Goal: Task Accomplishment & Management: Manage account settings

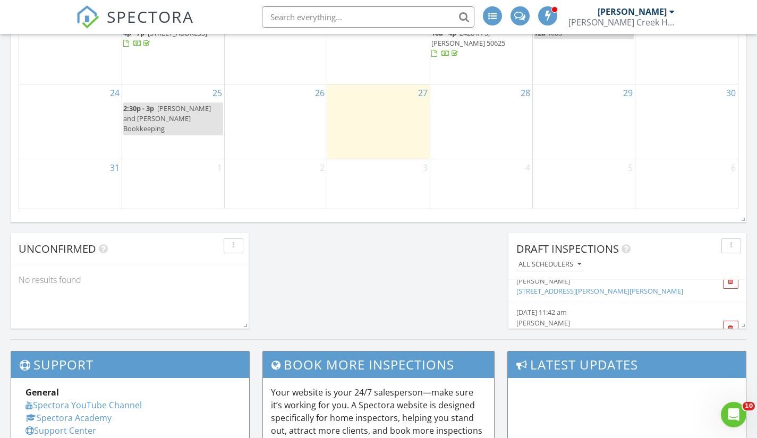
scroll to position [54, 0]
click at [589, 297] on link "17685 Townsend DR, clive, ia" at bounding box center [600, 298] width 167 height 10
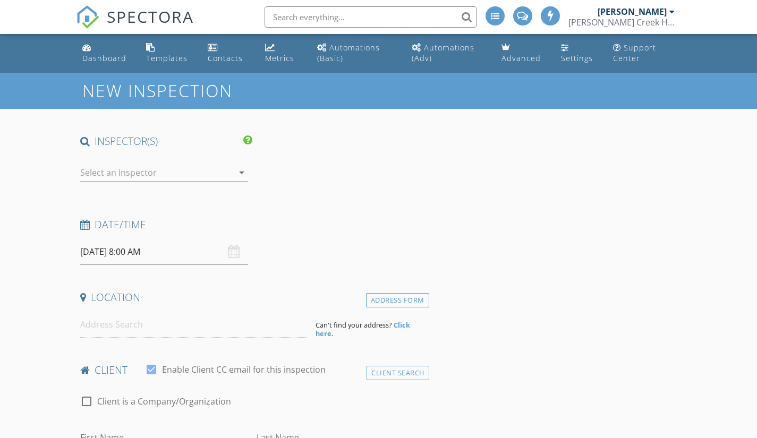
type input "Jeffrey Brannen"
type input "[DOMAIN_NAME][EMAIL_ADDRESS][DOMAIN_NAME]"
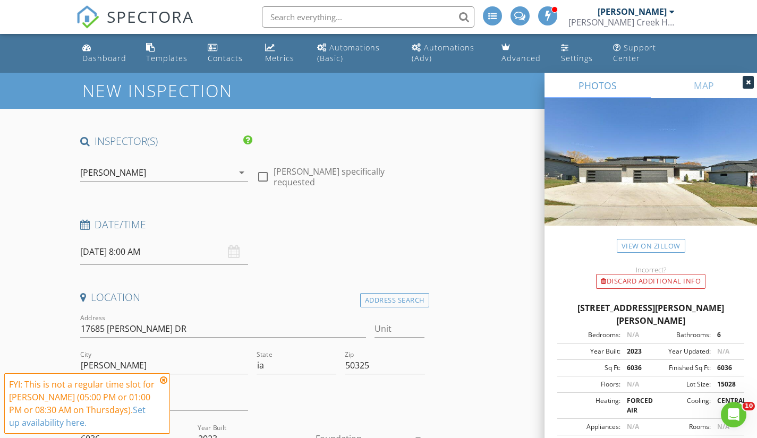
click at [263, 173] on div at bounding box center [263, 177] width 18 height 18
checkbox input "true"
click at [132, 257] on input "08/28/2025 8:00 AM" at bounding box center [164, 252] width 168 height 26
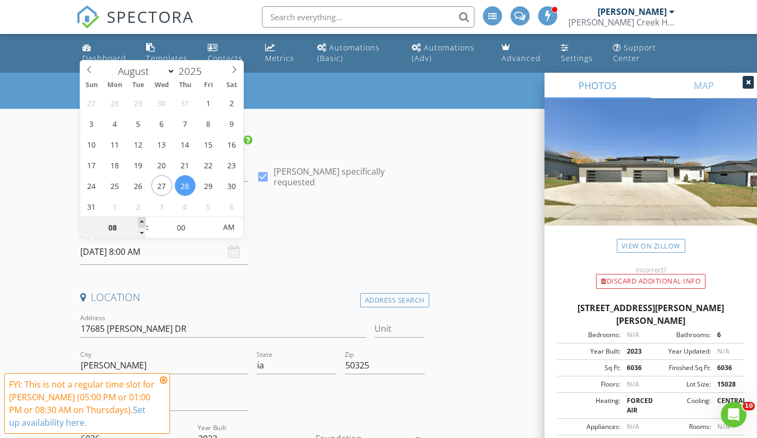
type input "09"
type input "08/28/2025 9:00 AM"
click at [141, 222] on span at bounding box center [141, 222] width 7 height 11
type input "10"
type input "[DATE] 10:00 AM"
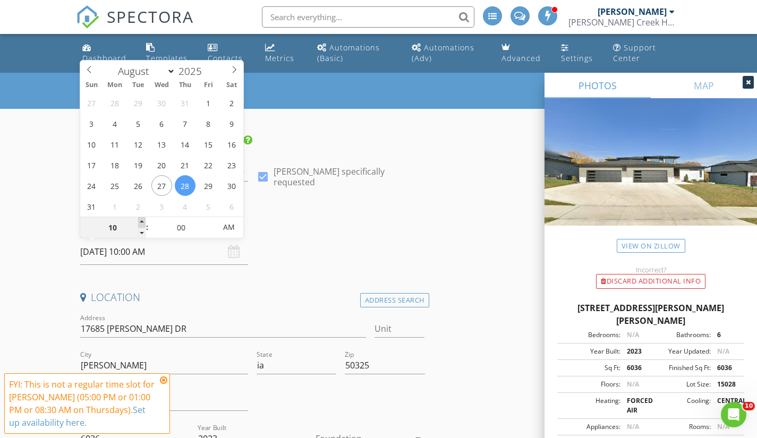
click at [141, 222] on span at bounding box center [141, 222] width 7 height 11
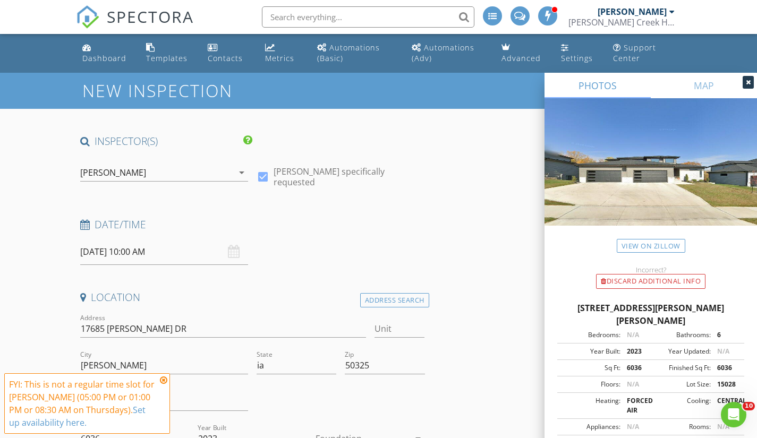
click at [166, 381] on icon at bounding box center [163, 380] width 7 height 9
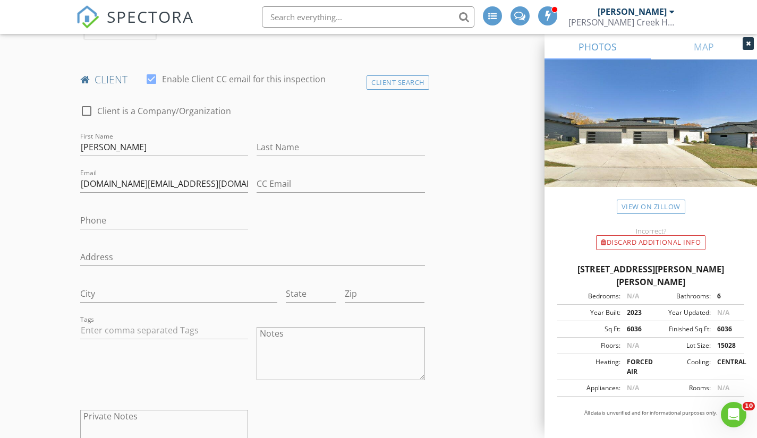
scroll to position [510, 0]
click at [121, 145] on input "Jeffrey Brannen" at bounding box center [164, 146] width 168 height 18
click at [121, 145] on input "[PERSON_NAME]" at bounding box center [164, 146] width 168 height 18
click at [282, 143] on input "Last Name" at bounding box center [341, 146] width 168 height 18
paste input "Brannen"
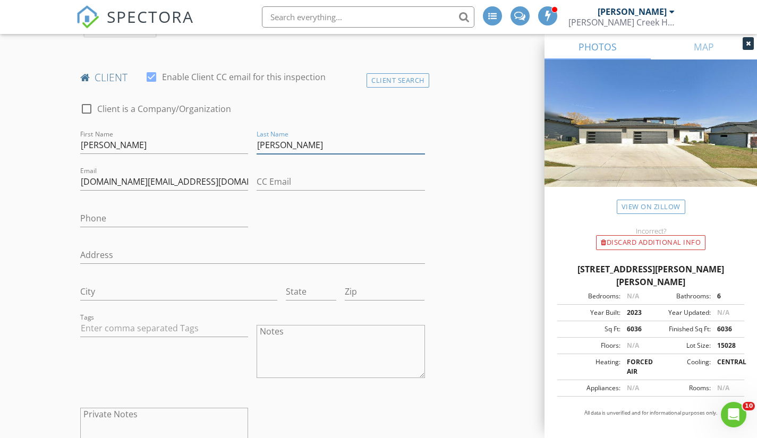
type input "Brannen"
click at [159, 141] on input "[PERSON_NAME]" at bounding box center [164, 146] width 168 height 18
type input "Jeffrey"
click at [85, 221] on input "Phone" at bounding box center [164, 219] width 168 height 18
type input "[PHONE_NUMBER]"
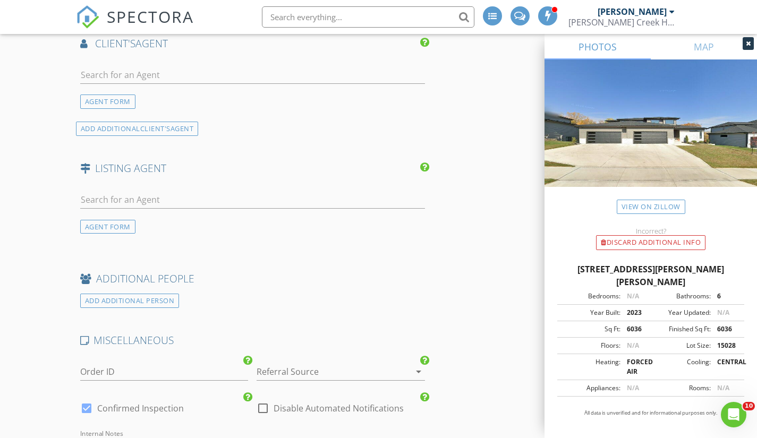
scroll to position [1467, 0]
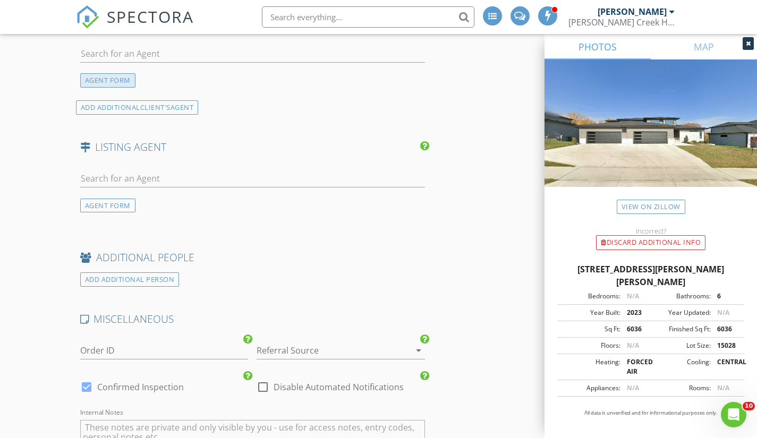
click at [96, 73] on div "AGENT FORM" at bounding box center [107, 80] width 55 height 14
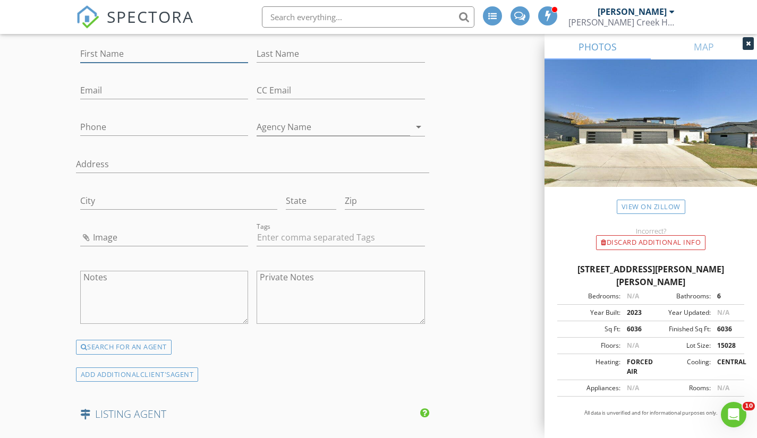
click at [104, 45] on input "First Name" at bounding box center [164, 54] width 168 height 18
type input "Michelle"
click at [265, 45] on input "Last Name" at bounding box center [341, 54] width 168 height 18
type input "Wilson"
click at [134, 82] on input "Email" at bounding box center [164, 91] width 168 height 18
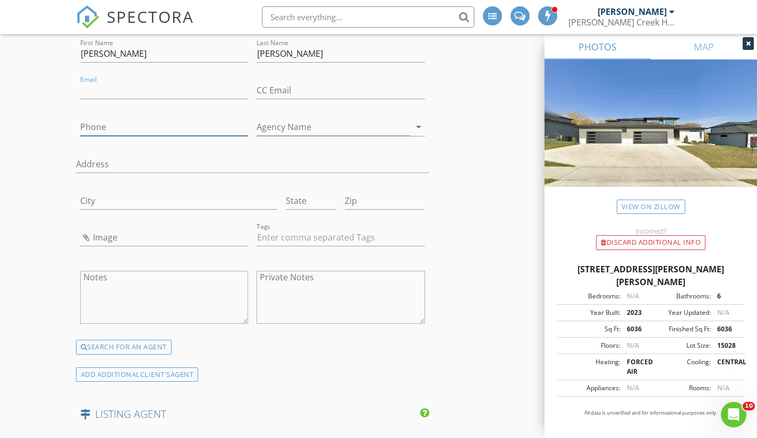
click at [102, 119] on input "Phone" at bounding box center [164, 128] width 168 height 18
type input "[PHONE_NUMBER]"
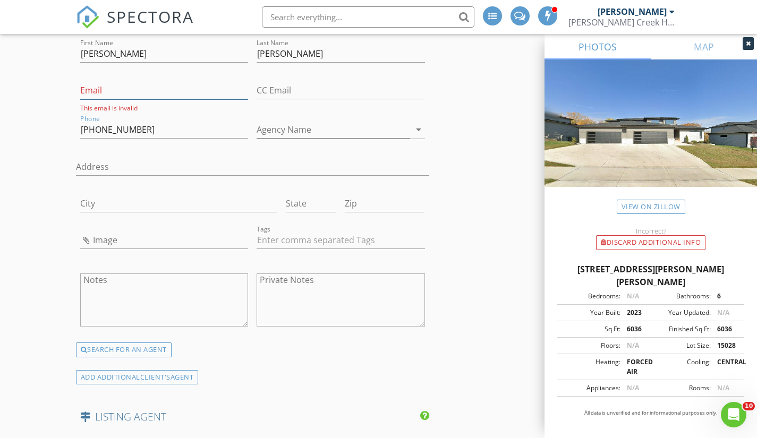
click at [103, 82] on input "Email" at bounding box center [164, 91] width 168 height 18
type input "[EMAIL_ADDRESS][DOMAIN_NAME]"
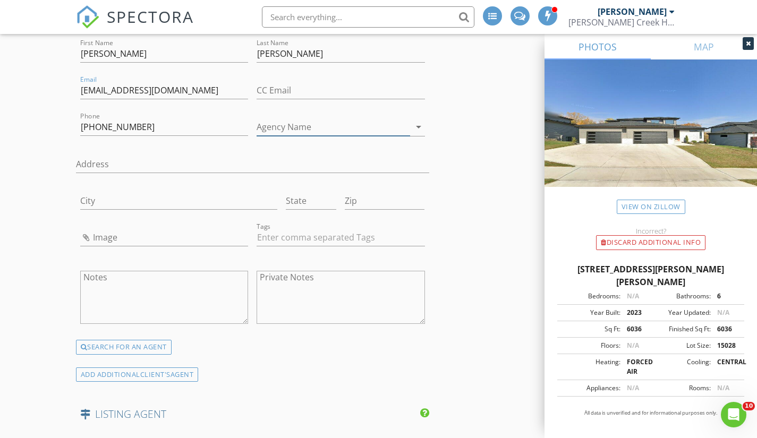
click at [269, 119] on input "Agency Name" at bounding box center [334, 128] width 154 height 18
type input "Century 21 SRE"
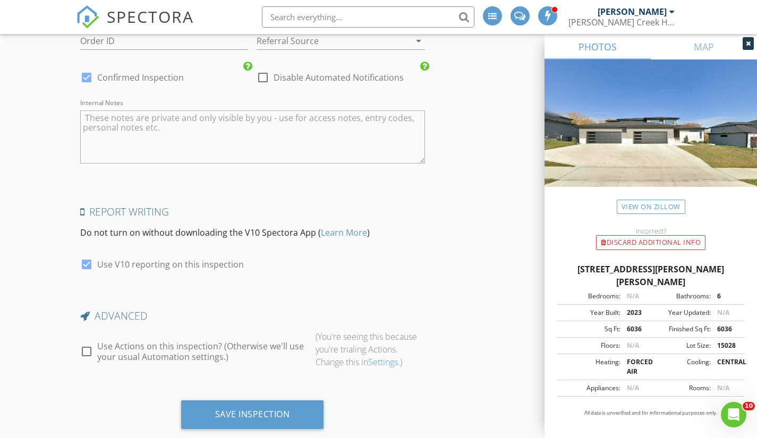
scroll to position [2059, 0]
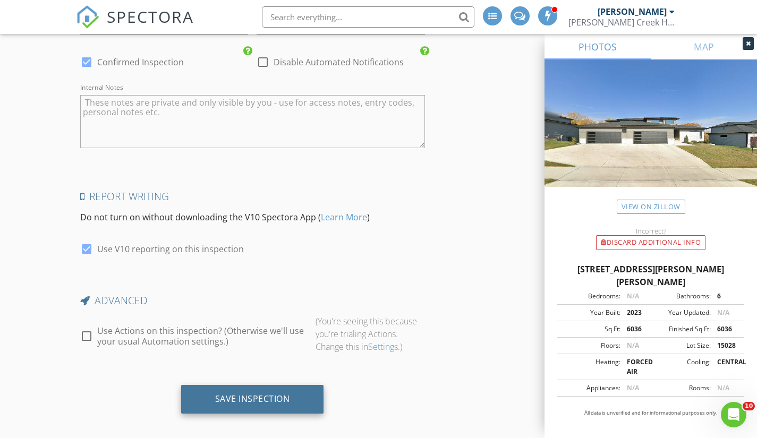
click at [226, 394] on div "Save Inspection" at bounding box center [252, 399] width 75 height 11
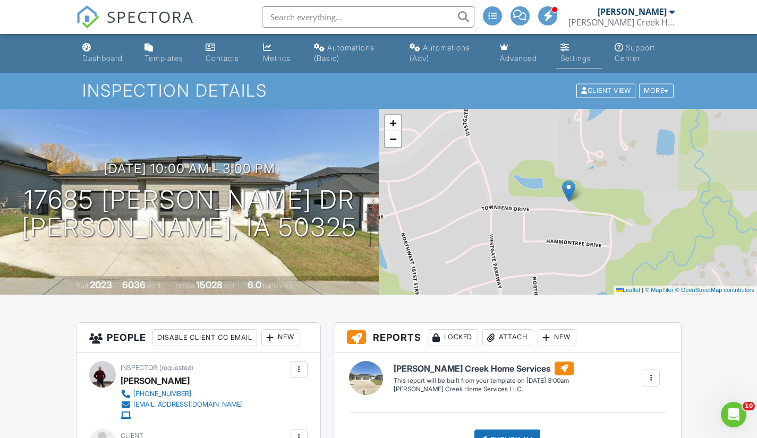
click at [562, 53] on link "Settings" at bounding box center [579, 53] width 46 height 30
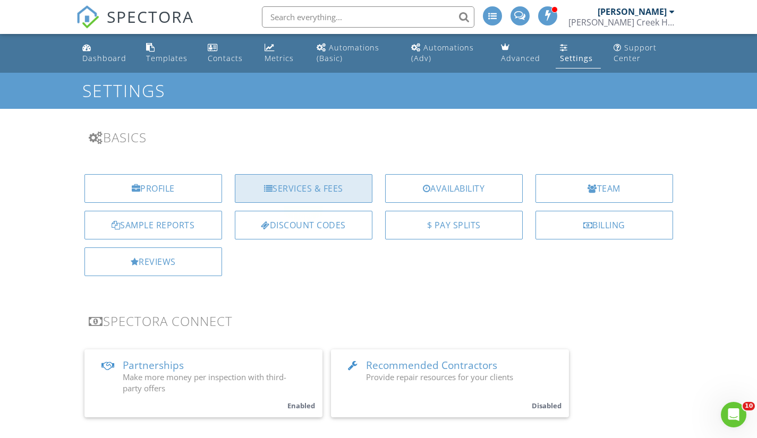
click at [341, 184] on div "Services & Fees" at bounding box center [304, 188] width 138 height 29
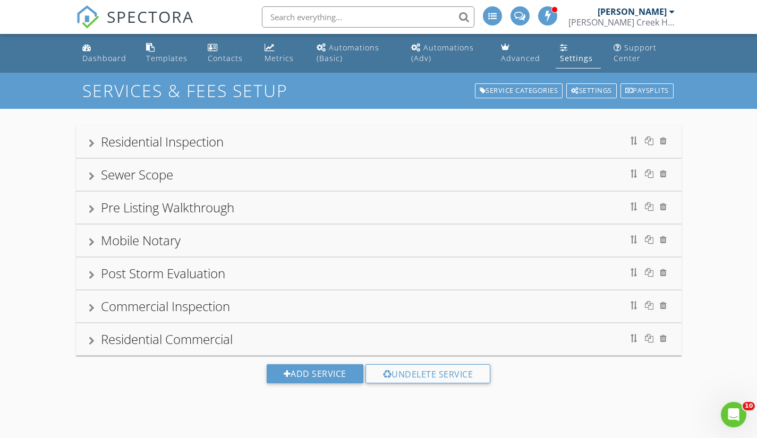
click at [179, 174] on div "Sewer Scope" at bounding box center [379, 174] width 580 height 19
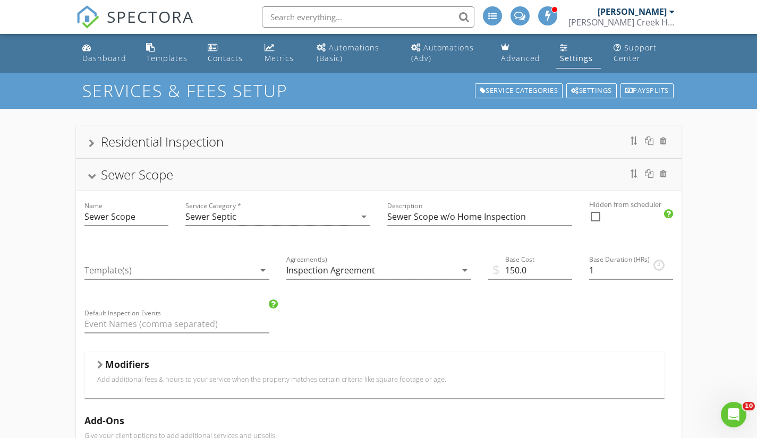
click at [179, 174] on div "Sewer Scope" at bounding box center [379, 174] width 580 height 19
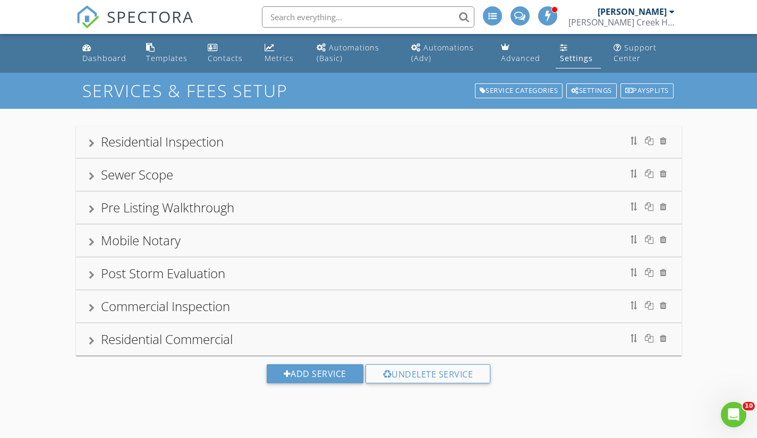
click at [186, 200] on div "Pre Listing Walkthrough" at bounding box center [167, 208] width 133 height 18
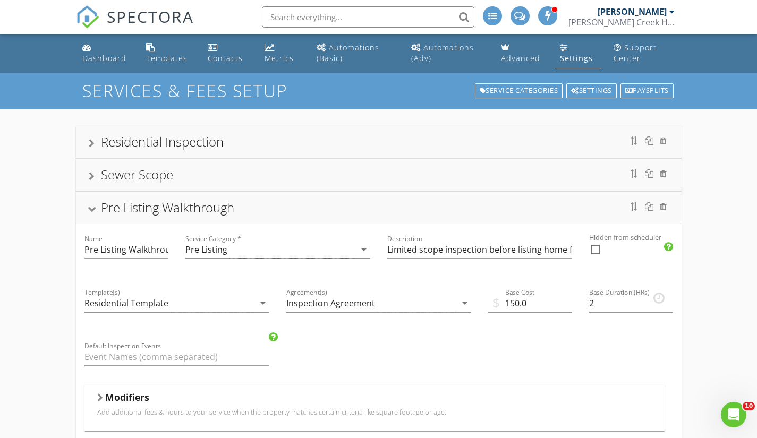
click at [186, 200] on div "Pre Listing Walkthrough" at bounding box center [167, 208] width 133 height 18
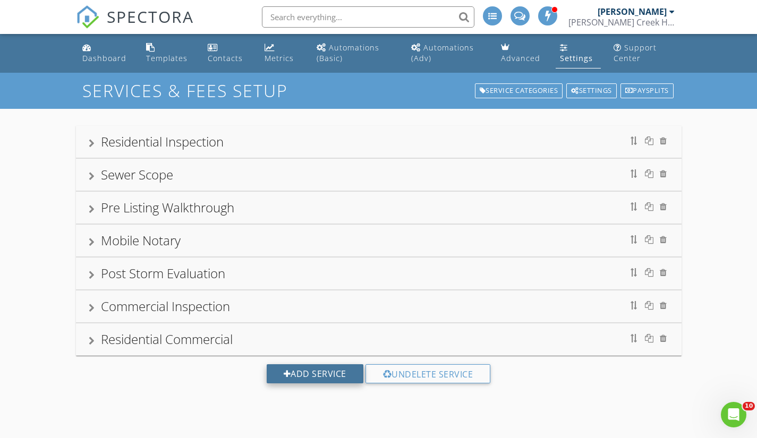
click at [277, 369] on div "Add Service" at bounding box center [315, 374] width 97 height 19
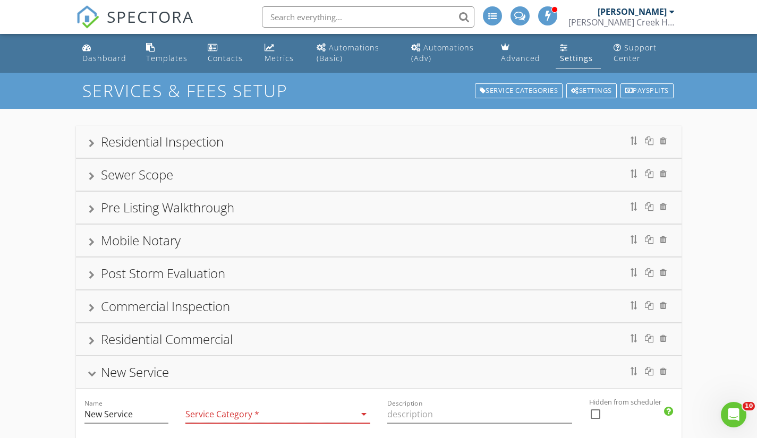
click at [98, 139] on div "Residential Inspection" at bounding box center [379, 141] width 580 height 19
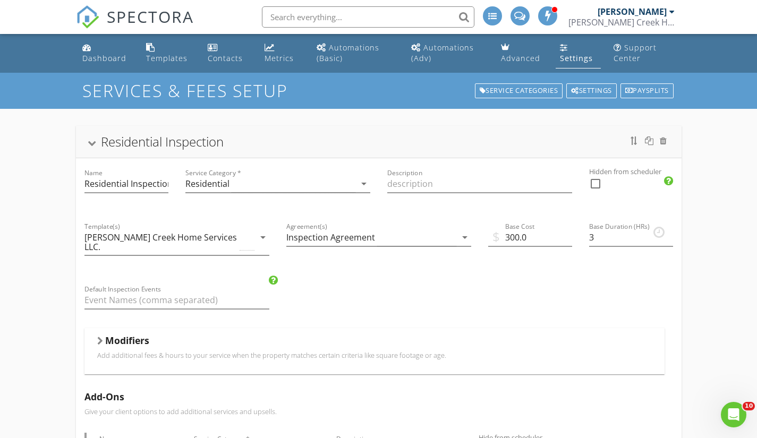
click at [98, 139] on div "Residential Inspection" at bounding box center [379, 141] width 580 height 19
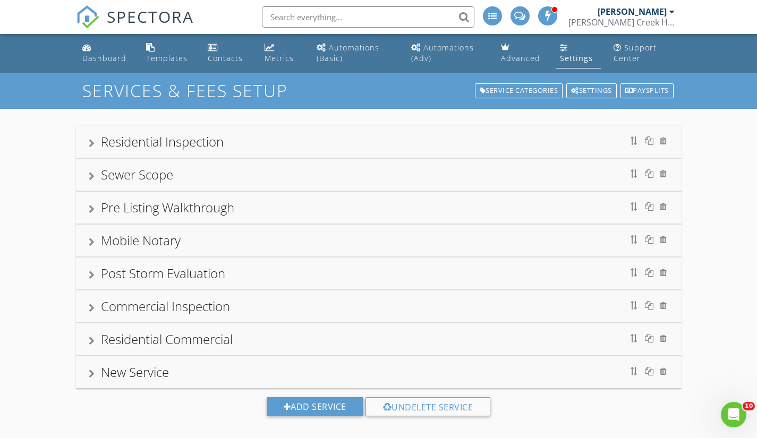
click at [138, 368] on div "New Service" at bounding box center [135, 373] width 68 height 18
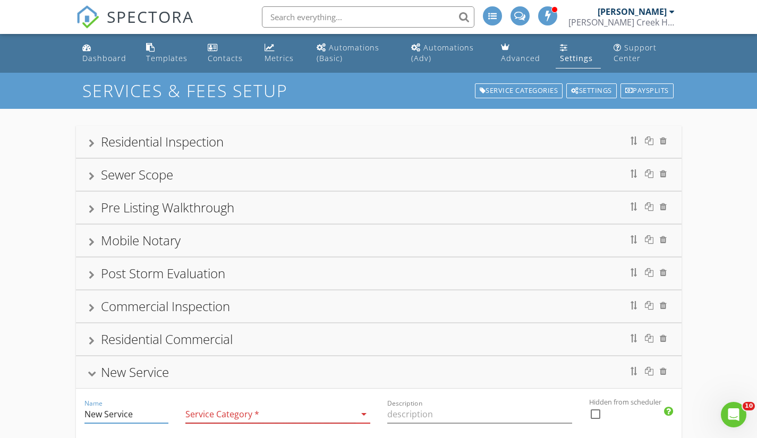
click at [134, 410] on input "New Service" at bounding box center [126, 415] width 84 height 18
type input "N"
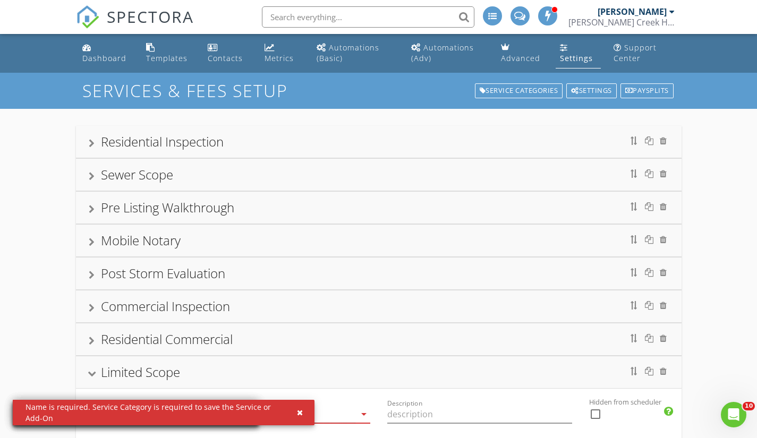
type input "Limited Scope"
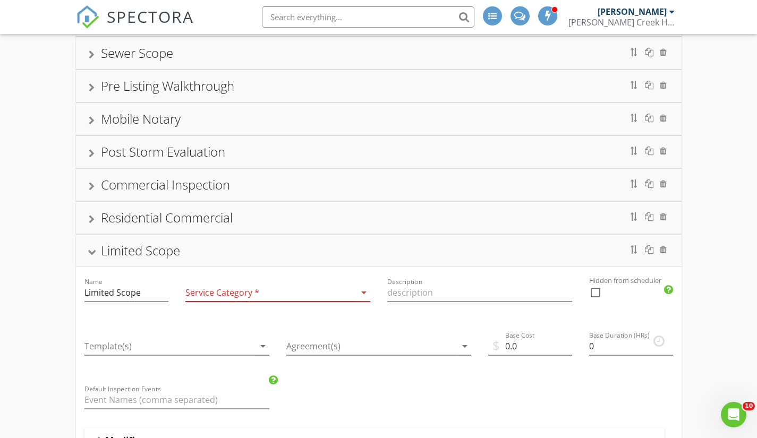
scroll to position [128, 0]
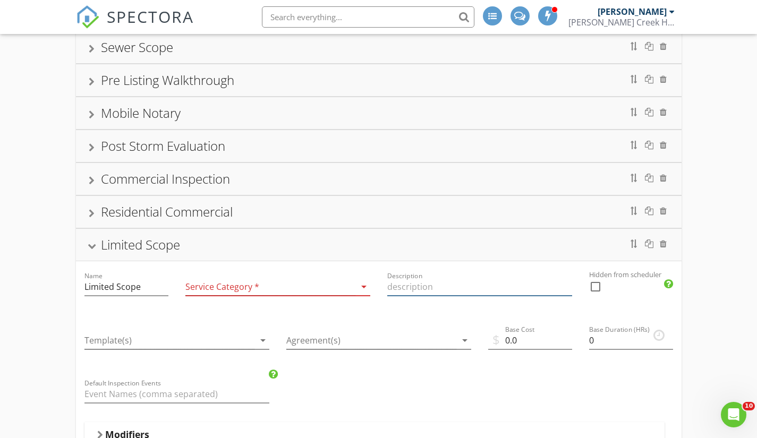
click at [390, 292] on input "Description" at bounding box center [479, 287] width 185 height 18
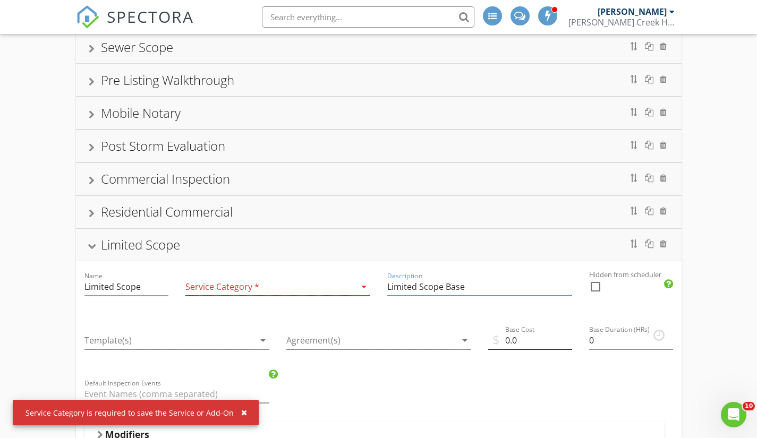
type input "Limited Scope Base"
click at [508, 340] on input "0.0" at bounding box center [530, 341] width 84 height 18
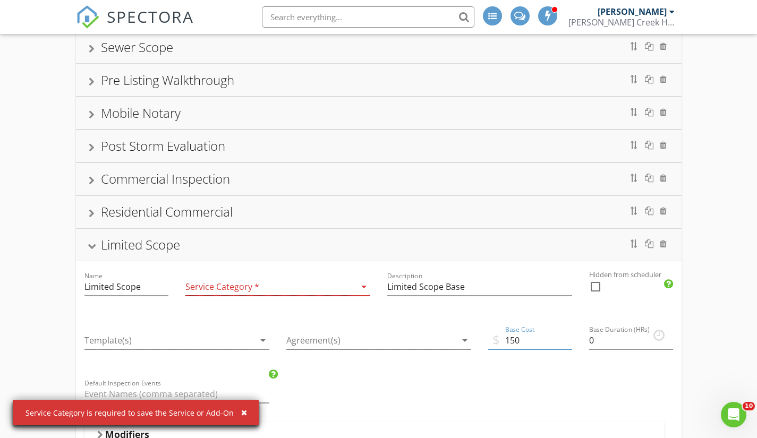
type input "150"
click at [363, 285] on icon "arrow_drop_down" at bounding box center [364, 287] width 13 height 13
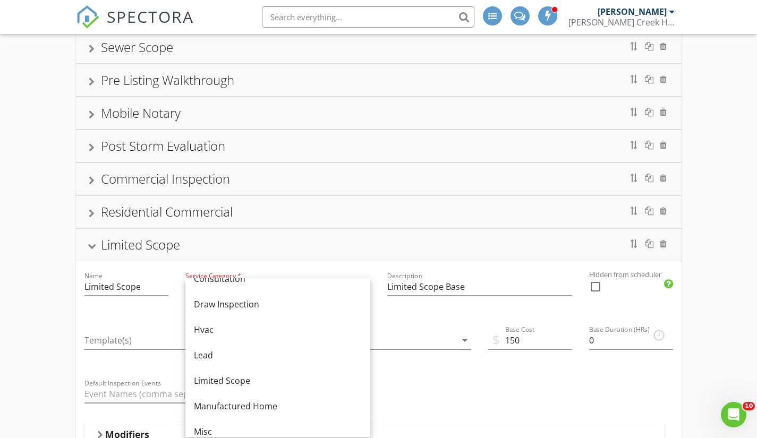
scroll to position [101, 0]
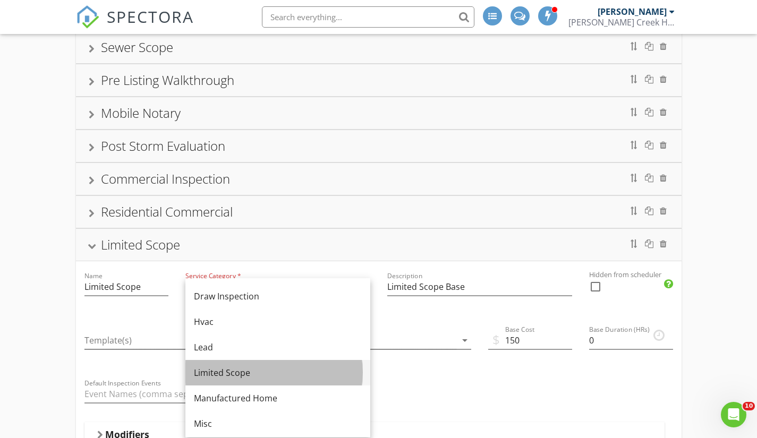
click at [294, 374] on div "Limited Scope" at bounding box center [278, 373] width 168 height 13
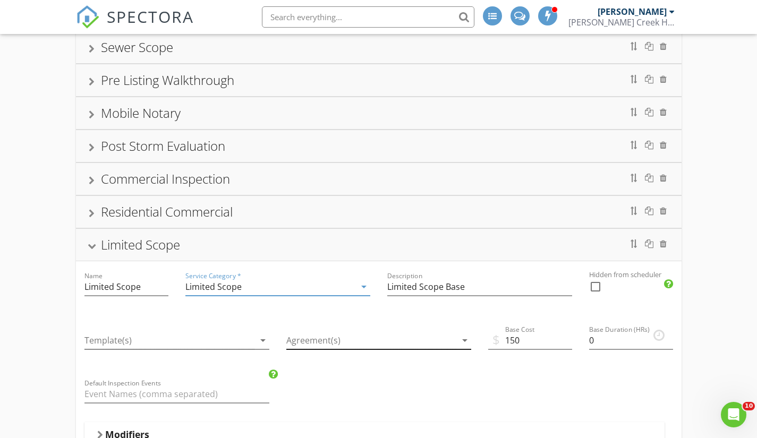
click at [358, 343] on div at bounding box center [371, 341] width 170 height 18
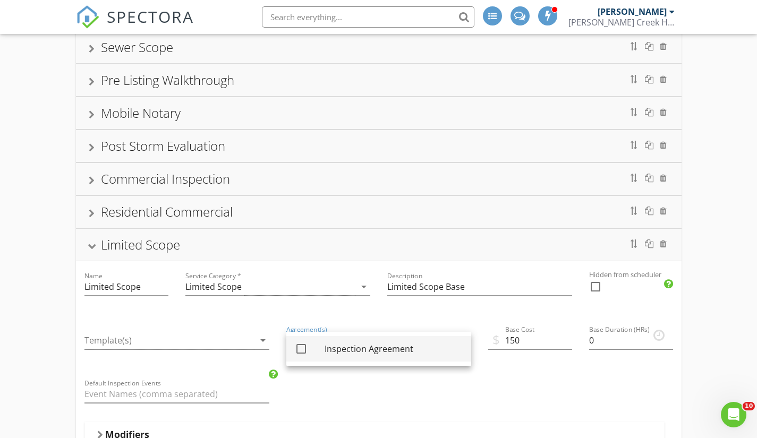
click at [350, 348] on div "Inspection Agreement" at bounding box center [394, 349] width 138 height 13
checkbox input "true"
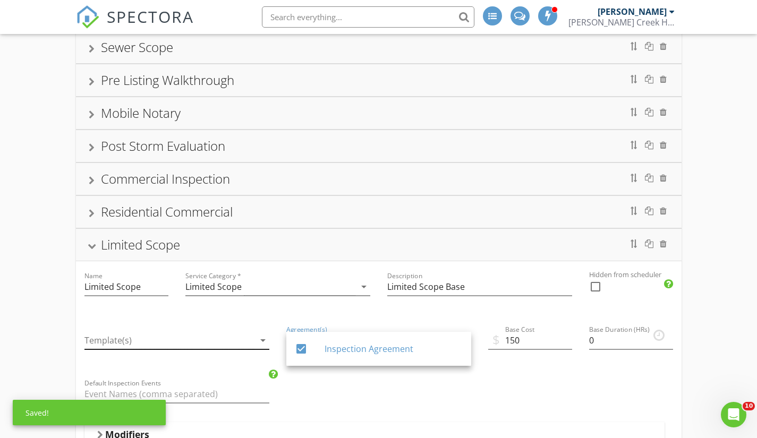
click at [264, 338] on icon "arrow_drop_down" at bounding box center [263, 340] width 13 height 13
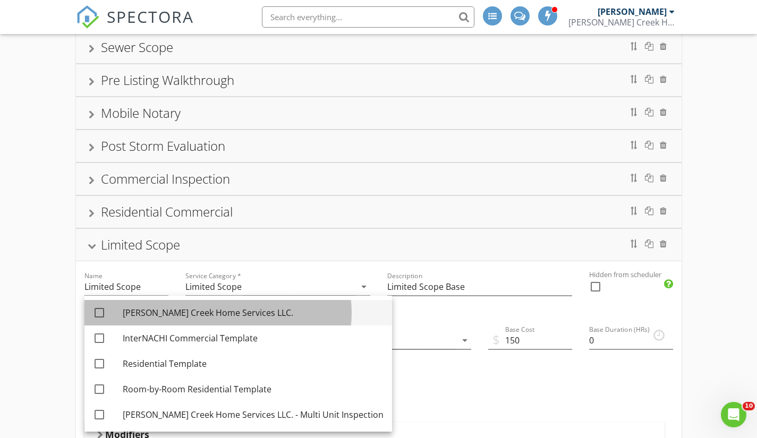
click at [224, 308] on div "Sledge Creek Home Services LLC." at bounding box center [253, 313] width 261 height 13
checkbox input "true"
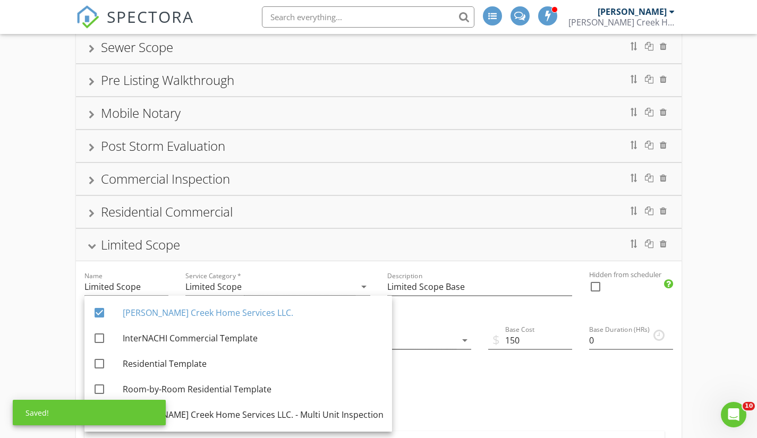
click at [41, 327] on div "Residential Inspection Name Residential Inspection Service Category * Residenti…" at bounding box center [378, 404] width 757 height 846
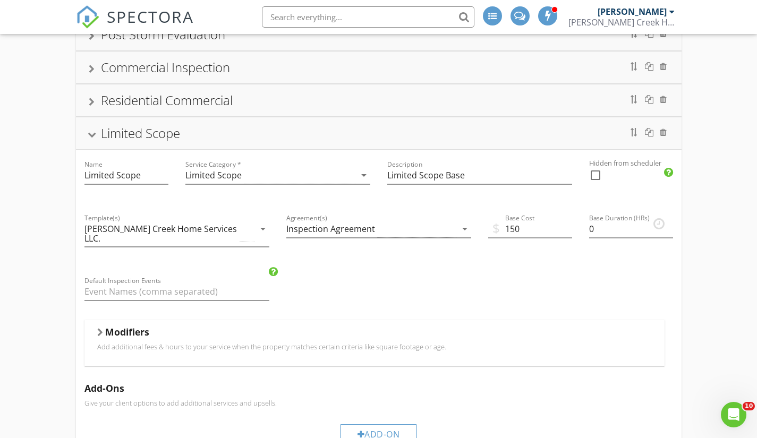
scroll to position [255, 0]
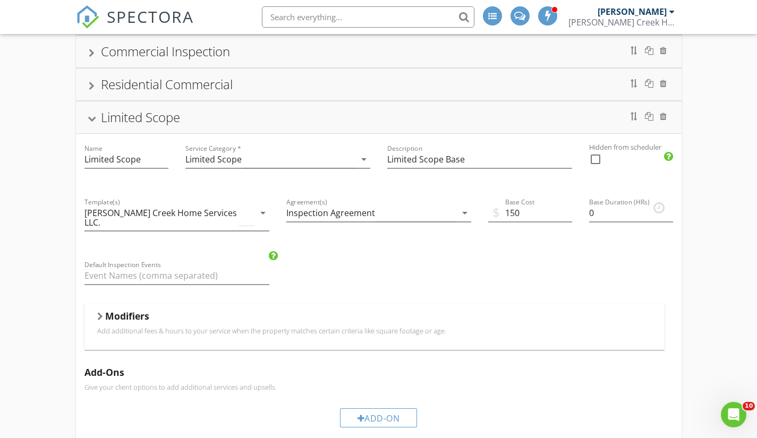
click at [99, 312] on div at bounding box center [100, 316] width 6 height 9
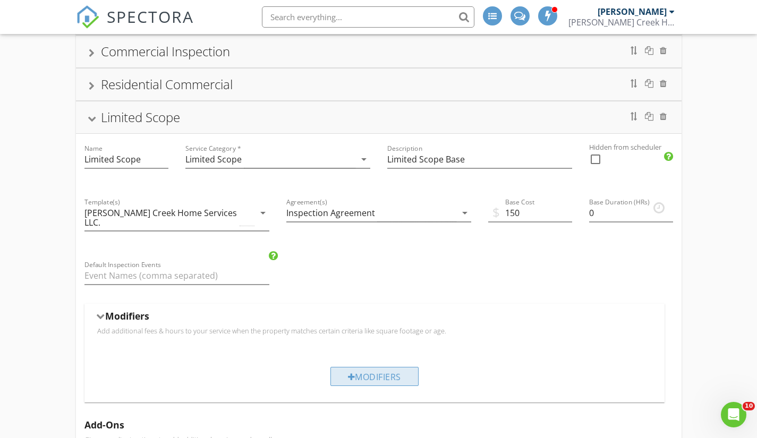
click at [356, 369] on div "Modifiers" at bounding box center [375, 376] width 88 height 19
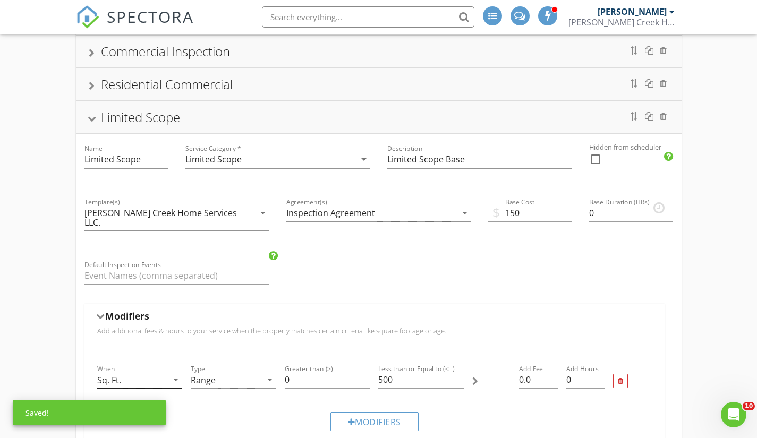
click at [172, 374] on icon "arrow_drop_down" at bounding box center [176, 380] width 13 height 13
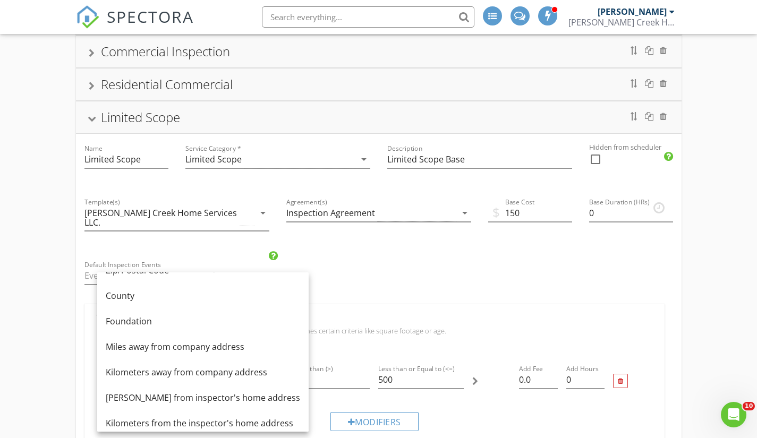
scroll to position [130, 0]
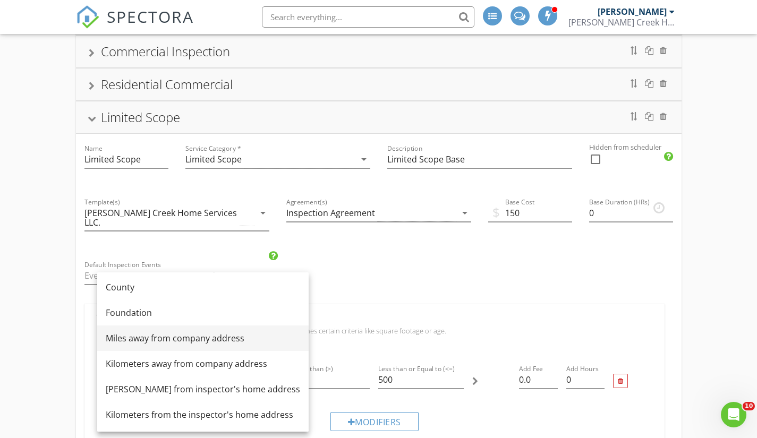
click at [244, 344] on div "Miles away from company address" at bounding box center [203, 338] width 195 height 13
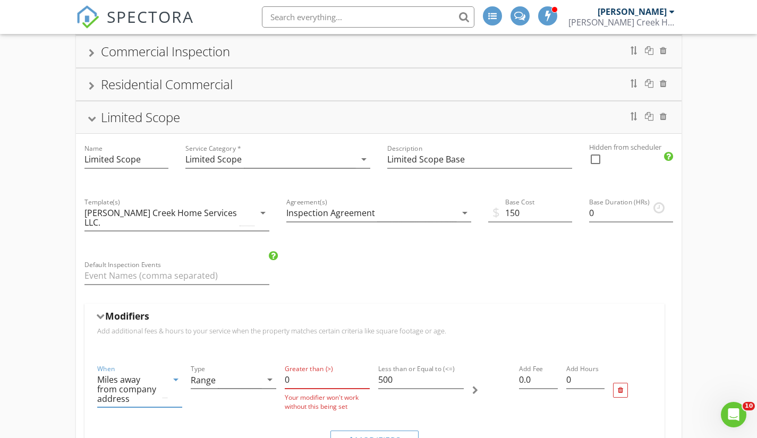
click at [327, 374] on input "0" at bounding box center [328, 380] width 86 height 18
type input "50"
click at [401, 372] on input "500" at bounding box center [421, 380] width 86 height 18
type input "5"
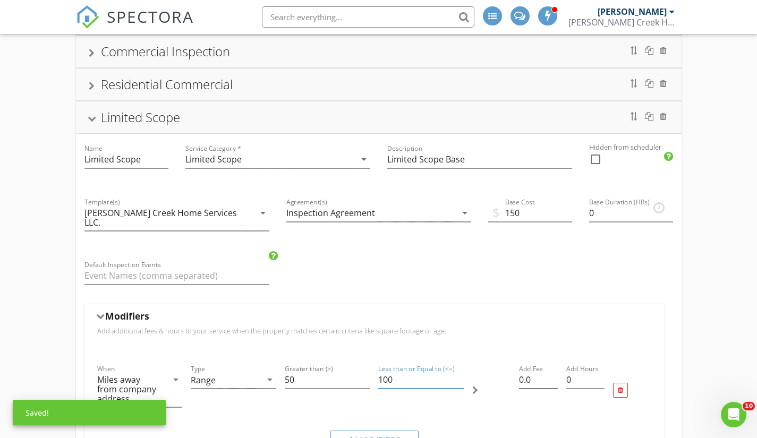
type input "100"
click at [521, 371] on input "0.0" at bounding box center [538, 380] width 38 height 18
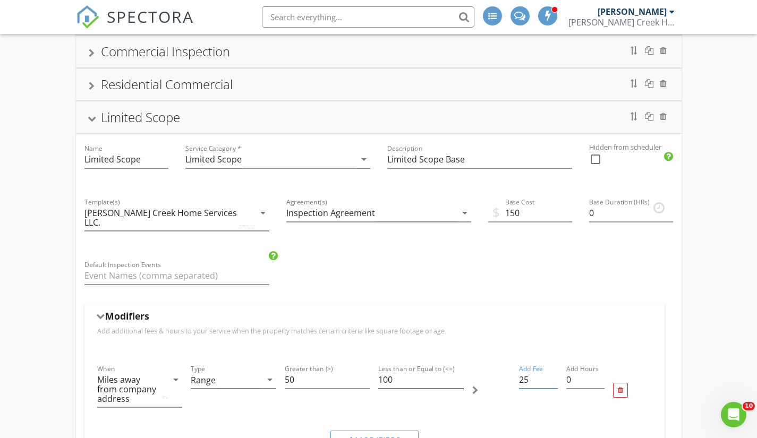
type input "25"
click at [398, 371] on input "100" at bounding box center [421, 380] width 86 height 18
type input "1"
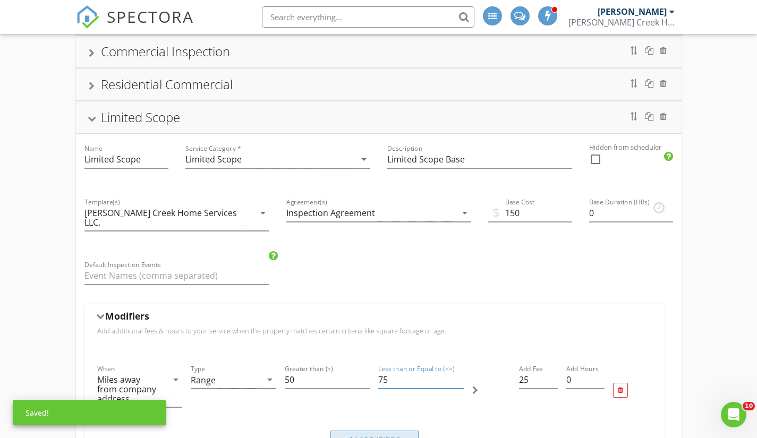
type input "75"
click at [369, 431] on div "Modifiers" at bounding box center [375, 440] width 88 height 19
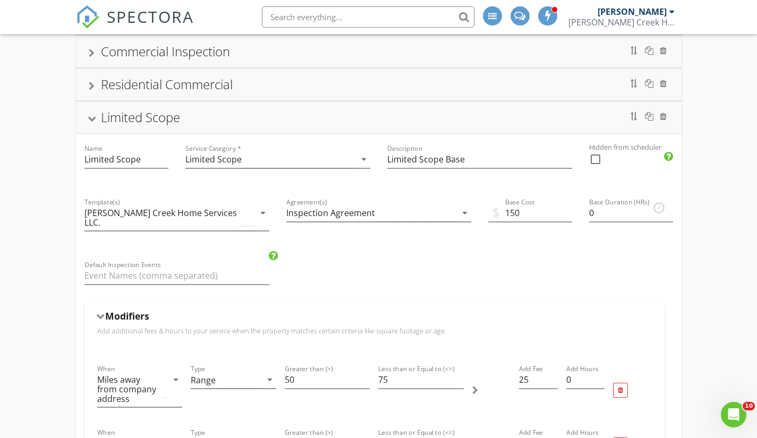
click at [60, 371] on div "Residential Inspection Name Residential Inspection Service Category * Residenti…" at bounding box center [378, 358] width 757 height 1008
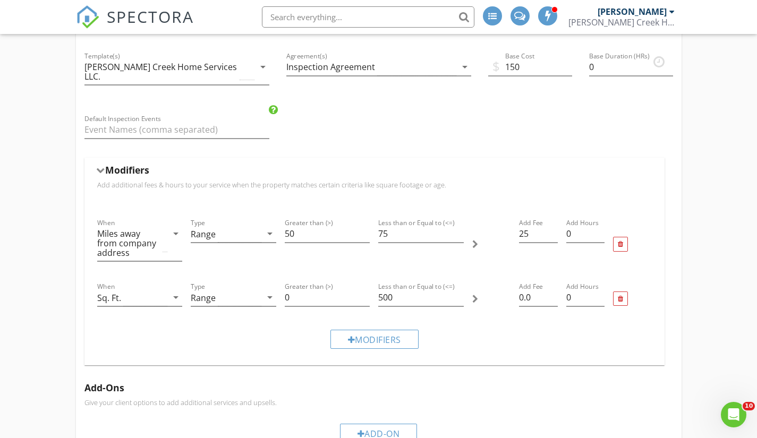
scroll to position [404, 0]
click at [154, 291] on div "Sq. Ft." at bounding box center [132, 295] width 71 height 18
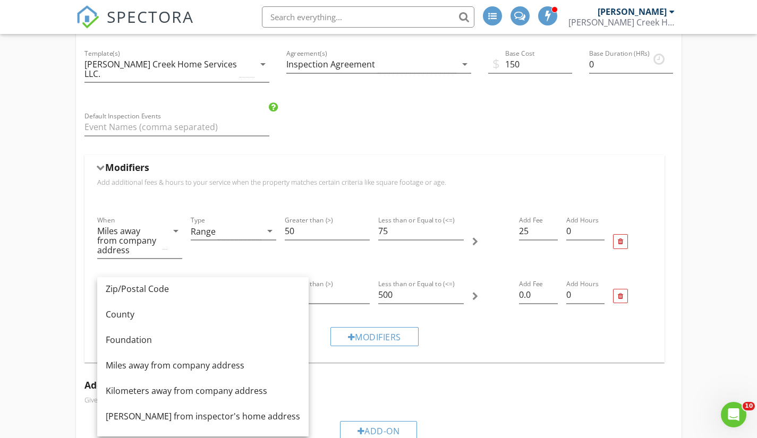
scroll to position [130, 0]
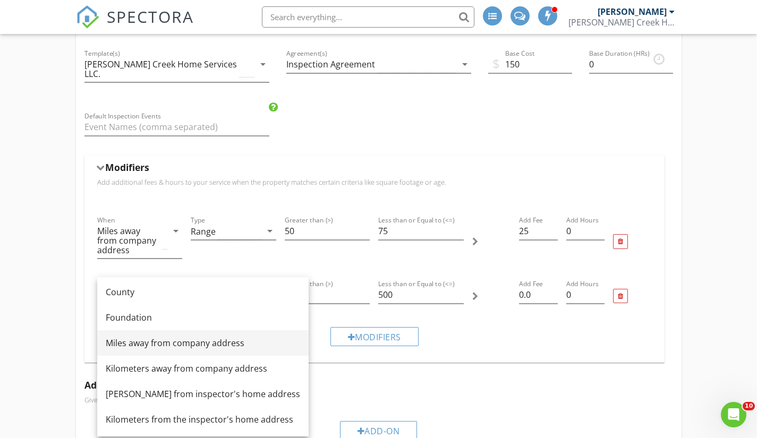
click at [248, 351] on div "Miles away from company address" at bounding box center [203, 344] width 195 height 26
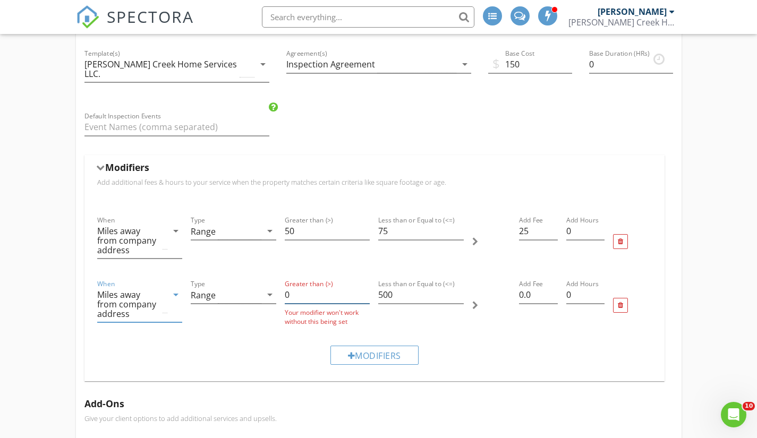
click at [302, 286] on input "0" at bounding box center [328, 295] width 86 height 18
type input "75"
click at [395, 286] on input "500" at bounding box center [421, 295] width 86 height 18
click at [384, 286] on input "500" at bounding box center [421, 295] width 86 height 18
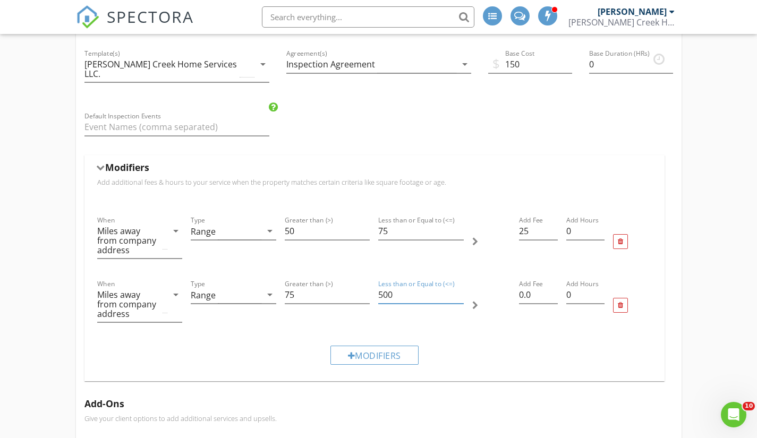
click at [384, 286] on input "500" at bounding box center [421, 295] width 86 height 18
type input "100"
click at [523, 286] on input "0.0" at bounding box center [538, 295] width 38 height 18
type input "50"
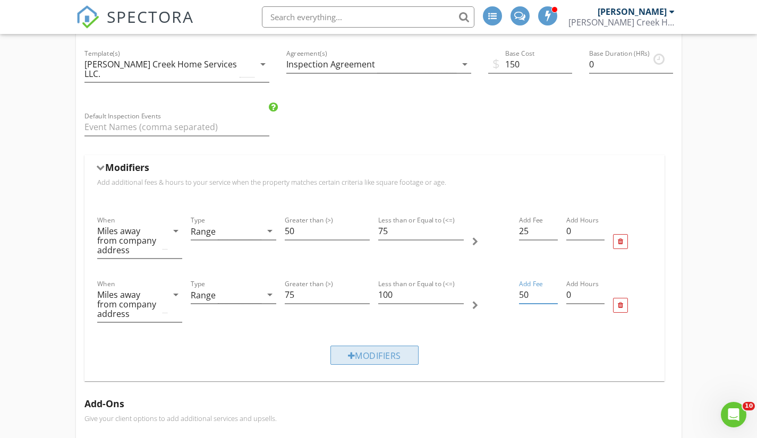
click at [364, 346] on div "Modifiers" at bounding box center [375, 355] width 88 height 19
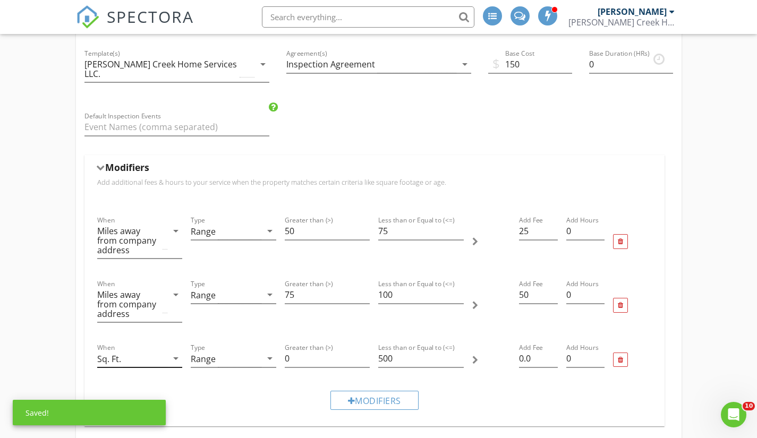
click at [156, 350] on div "Sq. Ft." at bounding box center [132, 359] width 71 height 18
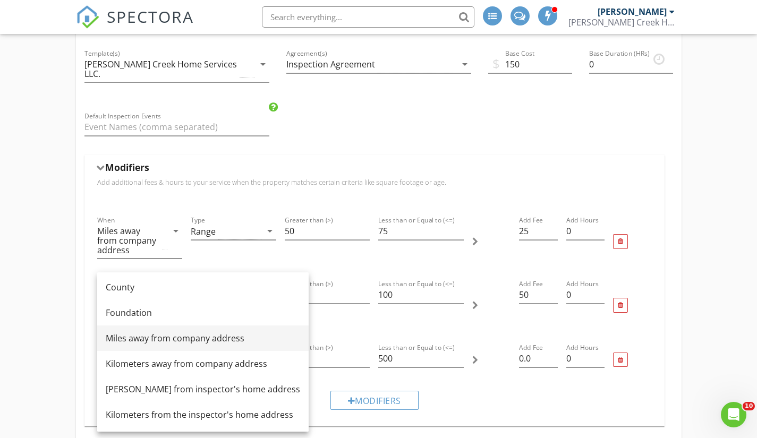
click at [234, 340] on div "Miles away from company address" at bounding box center [203, 338] width 195 height 13
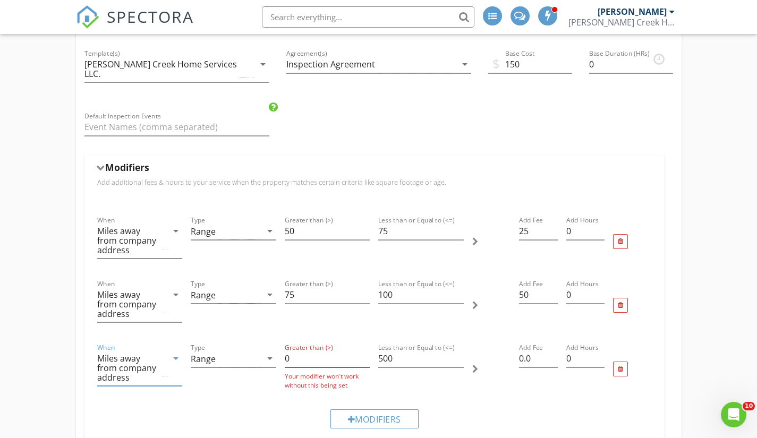
click at [290, 350] on input "0" at bounding box center [328, 359] width 86 height 18
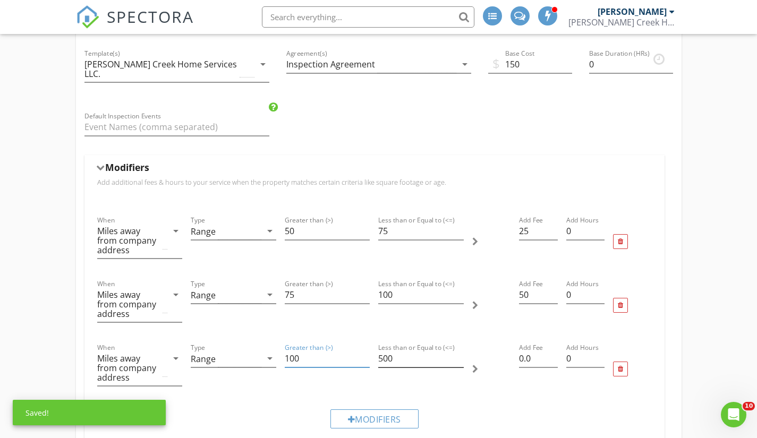
type input "100"
click at [402, 351] on input "500" at bounding box center [421, 359] width 86 height 18
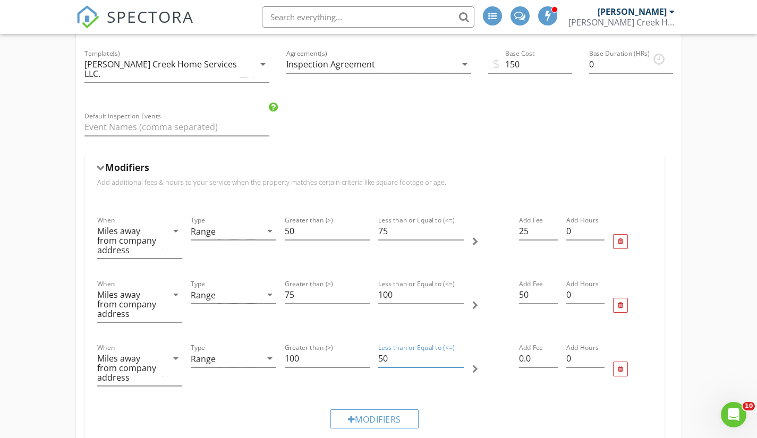
type input "5"
click at [304, 350] on input "100" at bounding box center [328, 359] width 86 height 18
type input "125"
click at [382, 350] on input "Less than or Equal to (<=)" at bounding box center [421, 359] width 86 height 18
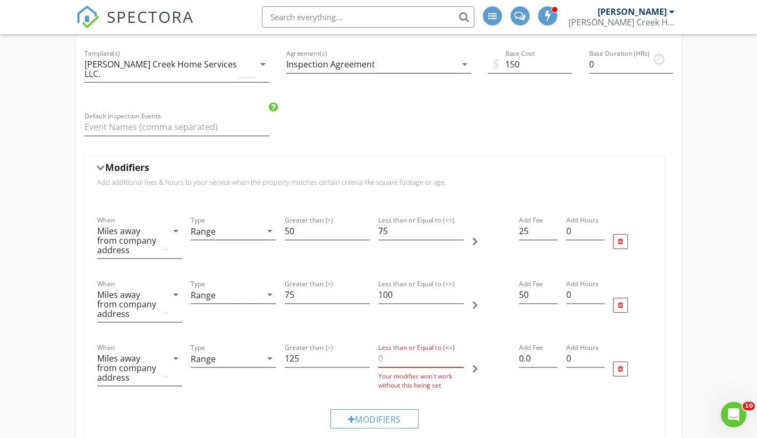
click at [384, 350] on input "Less than or Equal to (<=)" at bounding box center [421, 359] width 86 height 18
type input "150"
click at [521, 350] on input "0.0" at bounding box center [538, 359] width 38 height 18
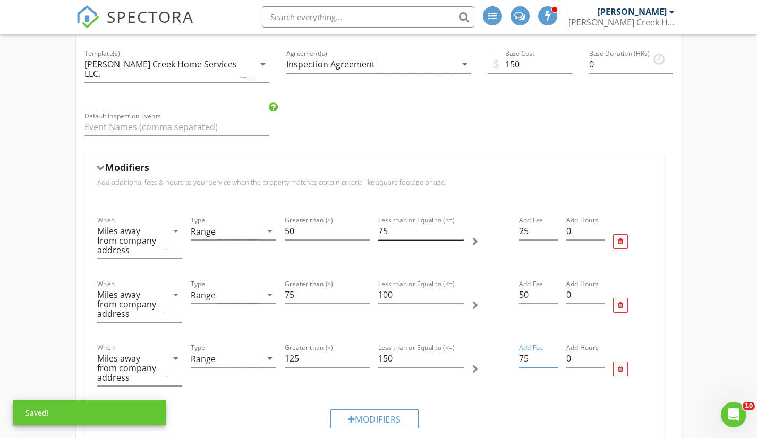
type input "75"
click at [390, 223] on input "75" at bounding box center [421, 232] width 86 height 18
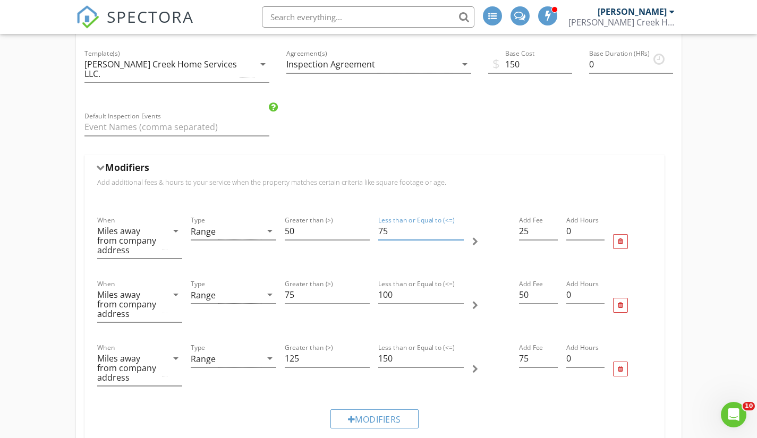
type input "7"
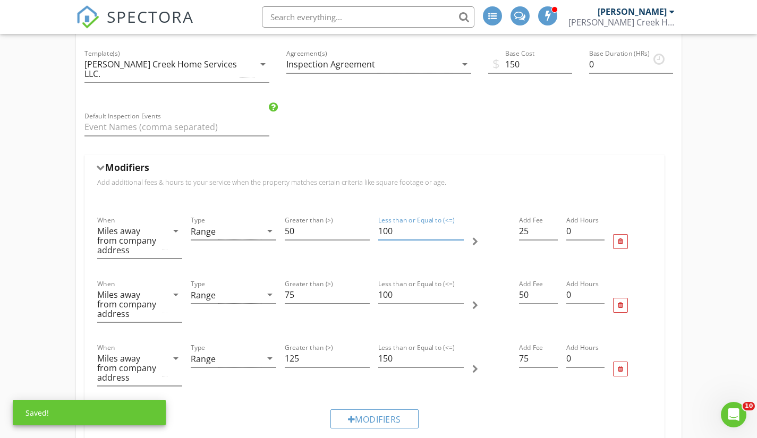
type input "100"
click at [299, 286] on input "75" at bounding box center [328, 295] width 86 height 18
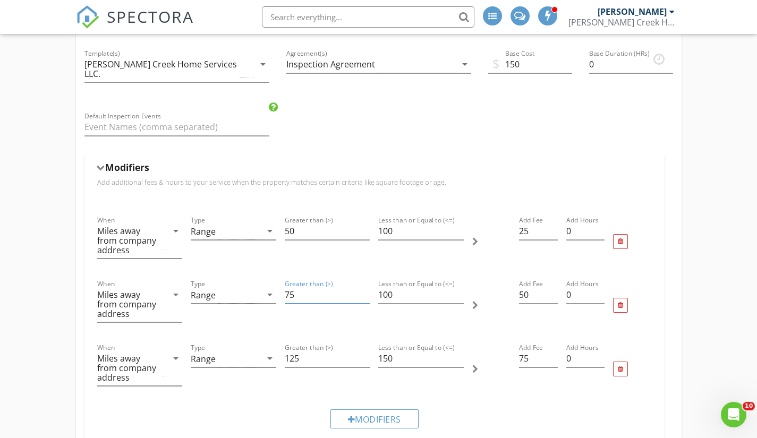
type input "7"
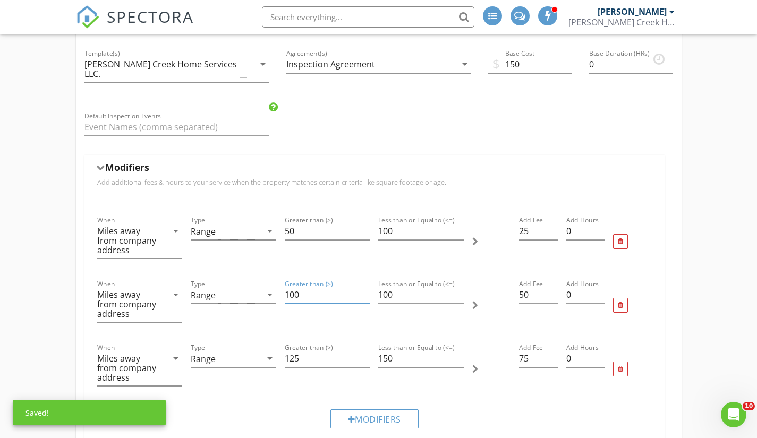
type input "100"
click at [394, 286] on input "100" at bounding box center [421, 295] width 86 height 18
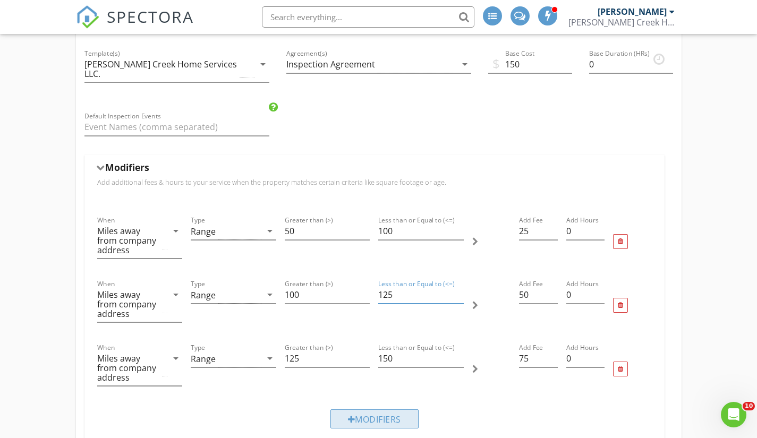
type input "125"
click at [359, 410] on div "Modifiers" at bounding box center [375, 419] width 88 height 19
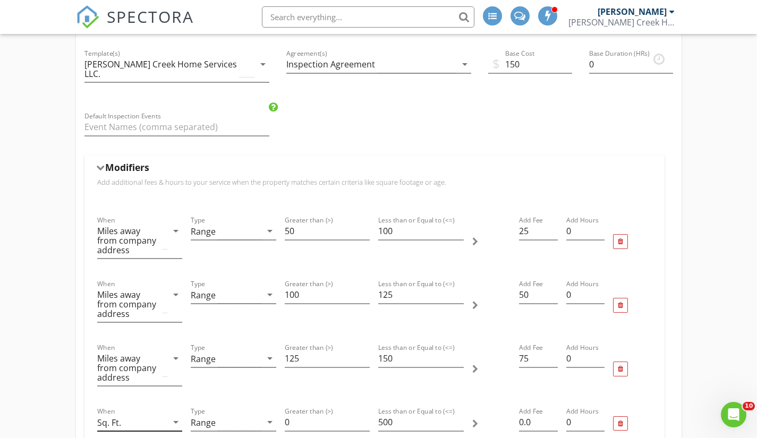
click at [179, 416] on icon "arrow_drop_down" at bounding box center [176, 422] width 13 height 13
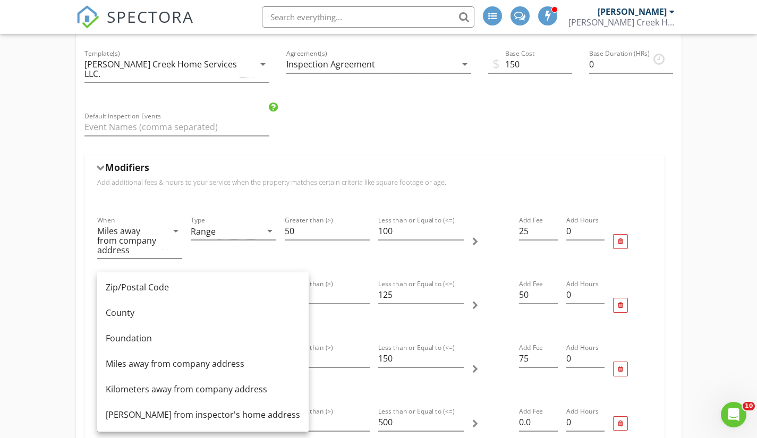
scroll to position [106, 0]
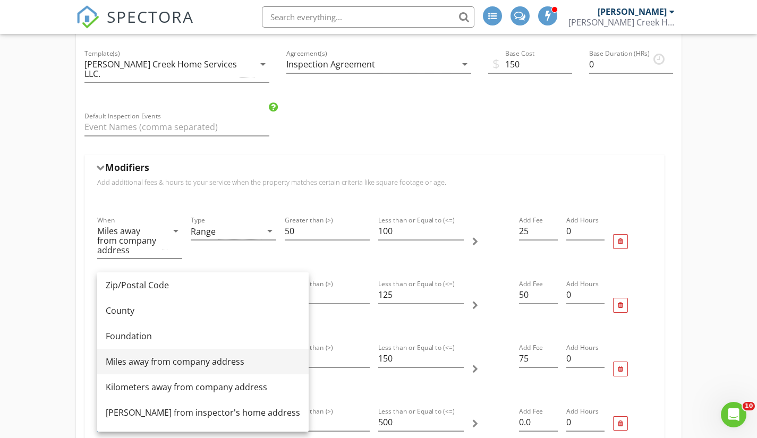
click at [255, 361] on div "Miles away from company address" at bounding box center [203, 362] width 195 height 13
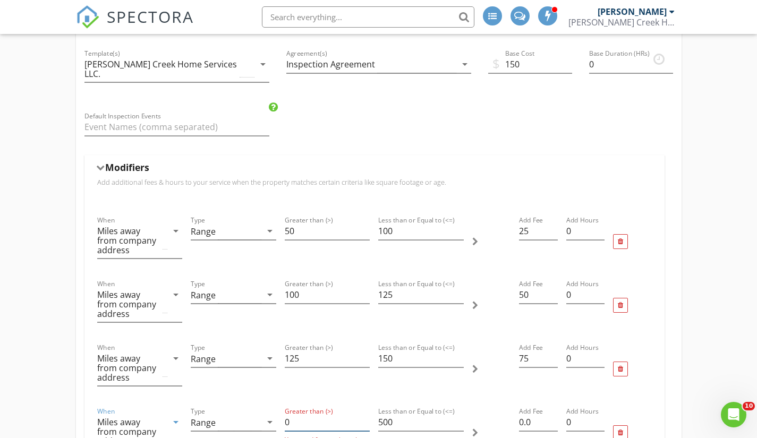
click at [305, 415] on input "0" at bounding box center [328, 423] width 86 height 18
type input "150"
click at [394, 414] on input "500" at bounding box center [421, 423] width 86 height 18
type input "5"
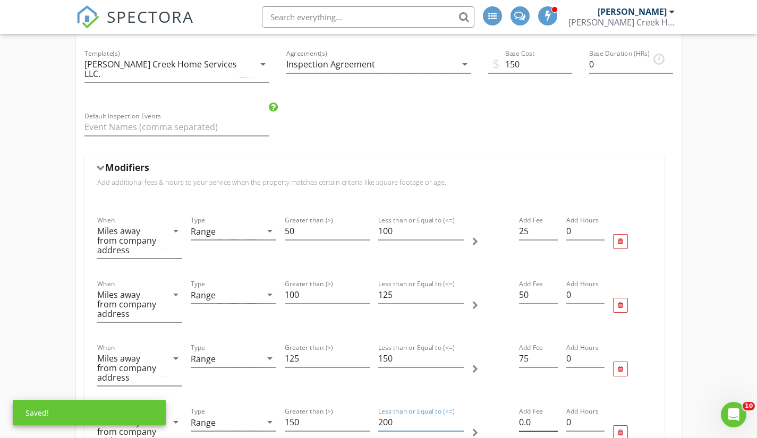
type input "200"
click at [521, 414] on input "0.0" at bounding box center [538, 423] width 38 height 18
type input "100.0"
click at [705, 347] on div "Residential Inspection Name Residential Inspection Service Category * Residenti…" at bounding box center [378, 282] width 757 height 1154
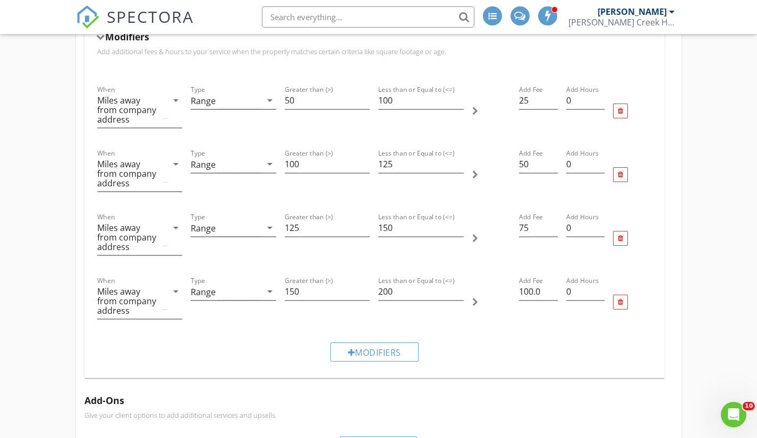
scroll to position [536, 0]
click at [742, 267] on div "Residential Inspection Name Residential Inspection Service Category * Residenti…" at bounding box center [378, 150] width 757 height 1154
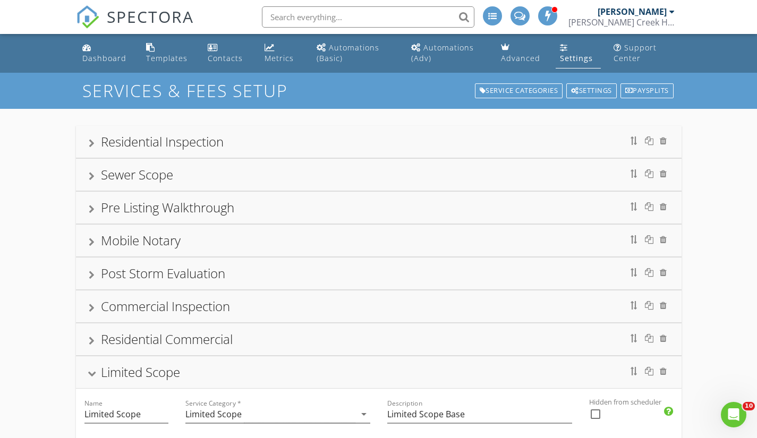
scroll to position [0, 0]
click at [98, 366] on div "Limited Scope" at bounding box center [379, 372] width 580 height 19
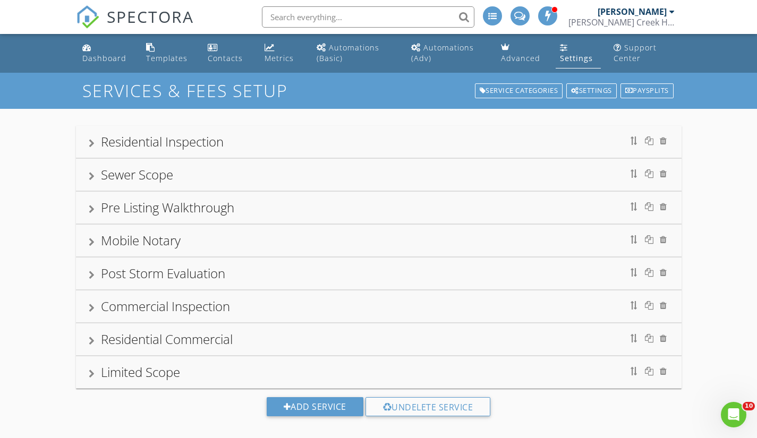
click at [167, 138] on div "Residential Inspection" at bounding box center [162, 142] width 123 height 18
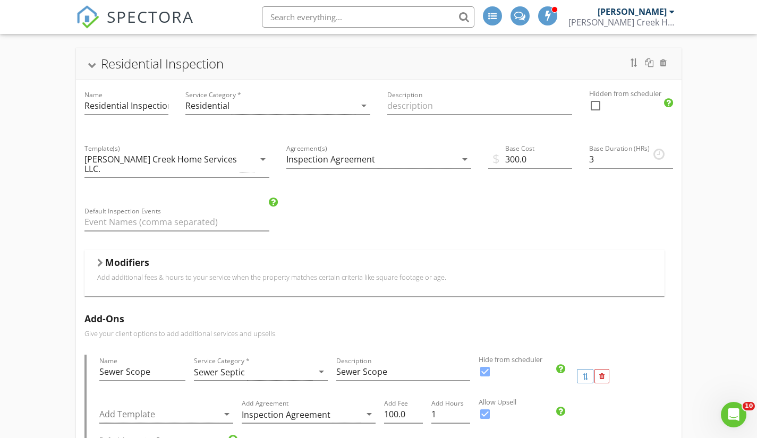
scroll to position [43, 0]
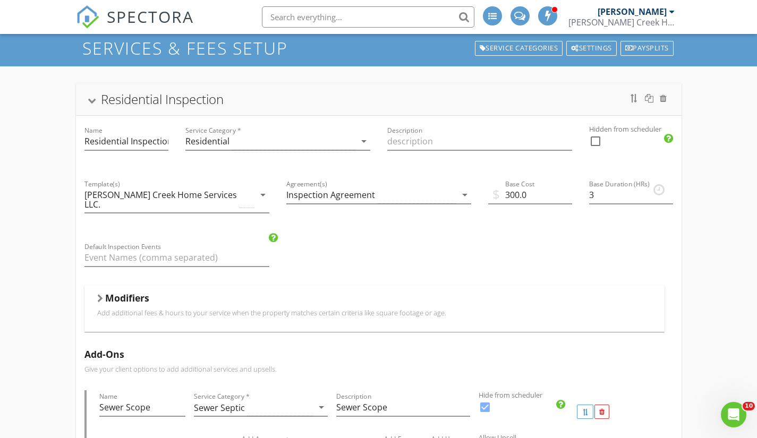
click at [99, 294] on div at bounding box center [100, 298] width 6 height 9
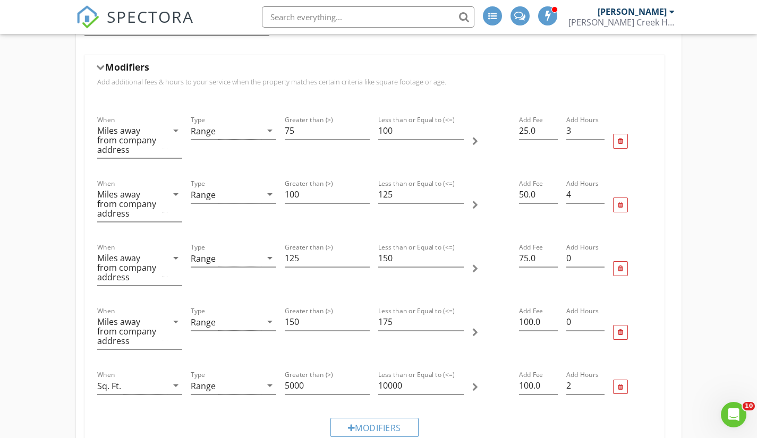
scroll to position [276, 0]
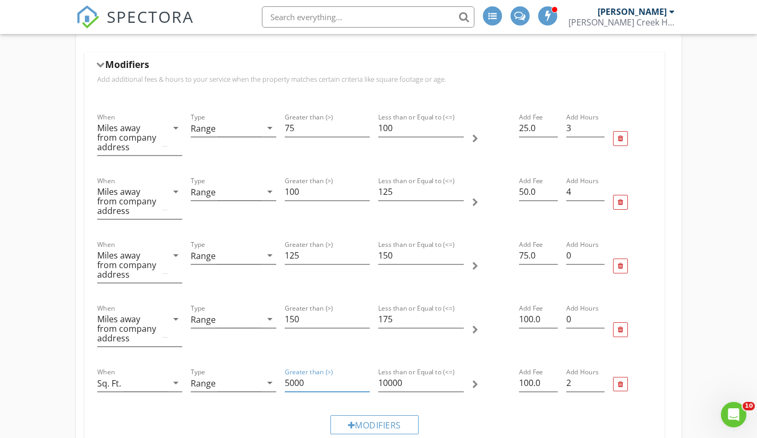
click at [302, 375] on input "5000" at bounding box center [328, 384] width 86 height 18
click at [98, 59] on div "Modifiers" at bounding box center [374, 66] width 555 height 16
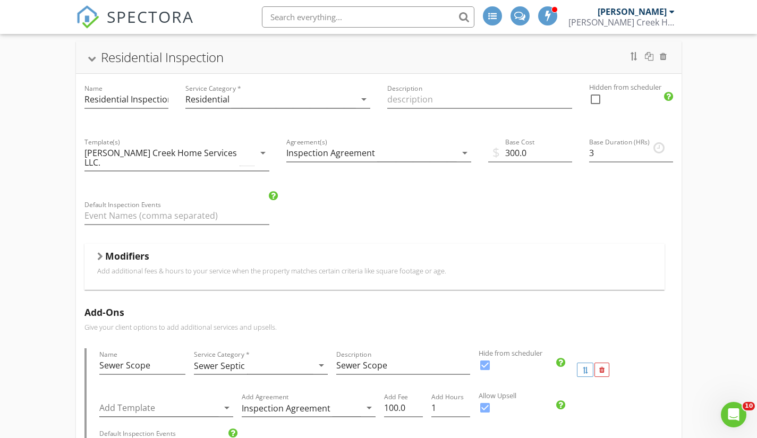
scroll to position [0, 0]
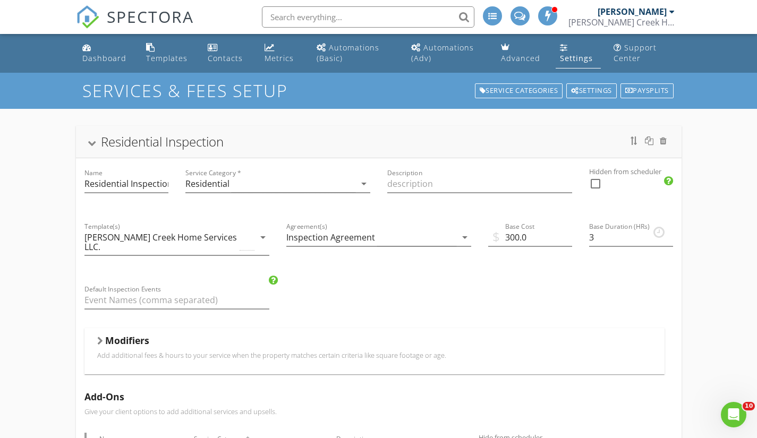
click at [559, 43] on link "Settings" at bounding box center [578, 53] width 45 height 30
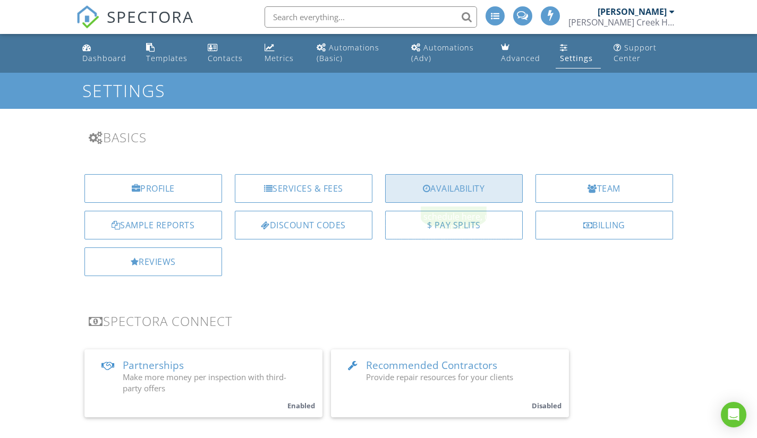
click at [454, 192] on div "Availability" at bounding box center [454, 188] width 138 height 29
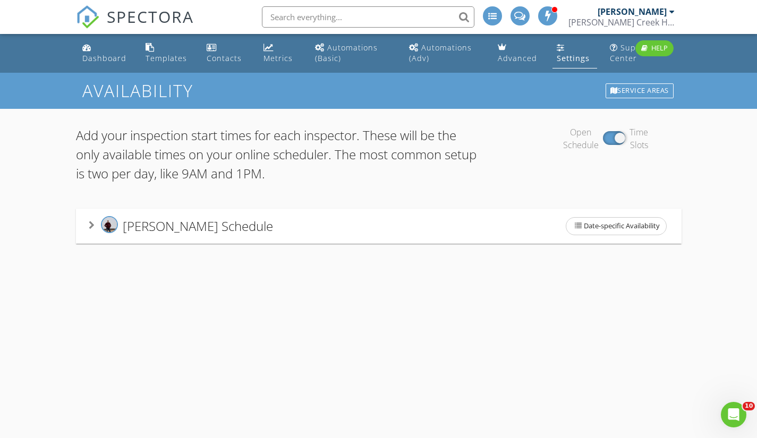
click at [345, 225] on div "Sean Ryan's Schedule Date-specific Availability" at bounding box center [379, 226] width 580 height 22
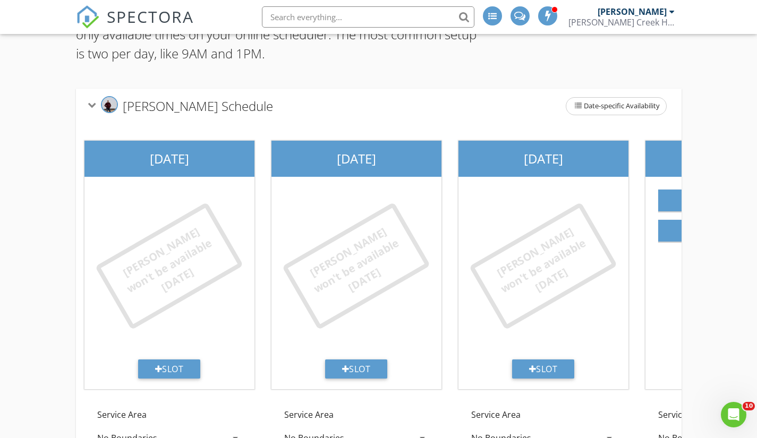
scroll to position [122, 0]
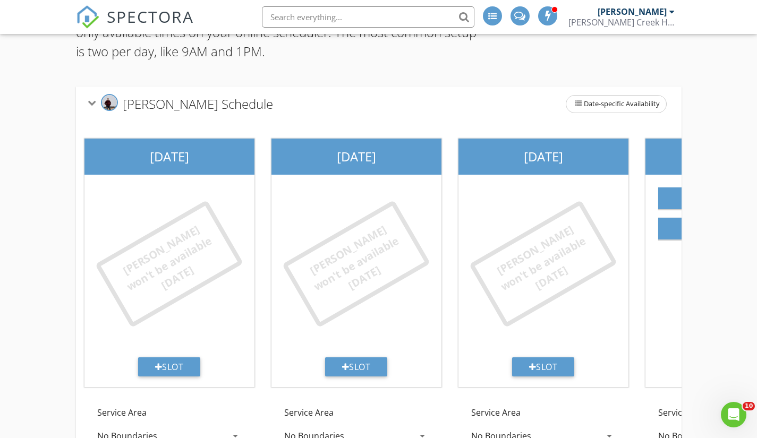
click at [666, 260] on div "12:00 PM arrow_drop_down 05:00 PM arrow_drop_down" at bounding box center [731, 268] width 162 height 179
click at [639, 394] on div "Wednesday 12:00 PM arrow_drop_down 05:00 PM arrow_drop_down Slot Service Area N…" at bounding box center [730, 298] width 187 height 336
click at [656, 287] on div "12:00 PM arrow_drop_down 05:00 PM arrow_drop_down" at bounding box center [731, 268] width 162 height 179
click at [660, 163] on div "Wednesday" at bounding box center [731, 157] width 170 height 36
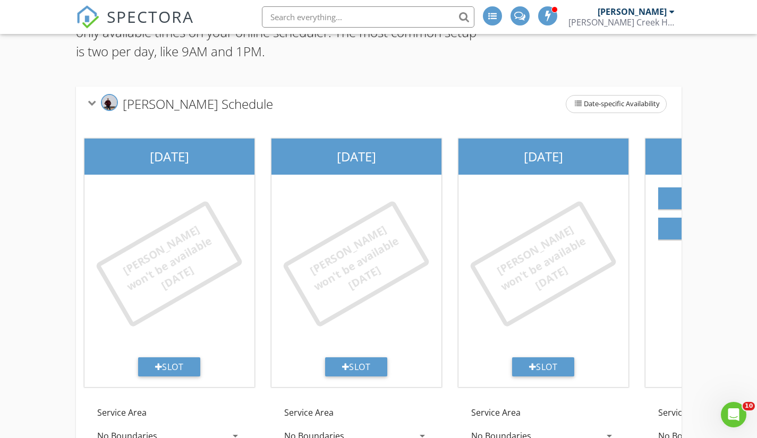
click at [660, 163] on div "Wednesday" at bounding box center [731, 157] width 170 height 36
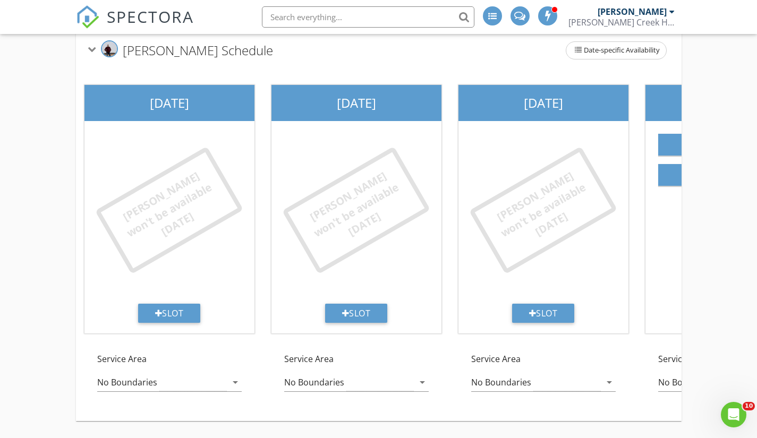
scroll to position [183, 0]
click at [365, 304] on div "Slot" at bounding box center [356, 313] width 63 height 19
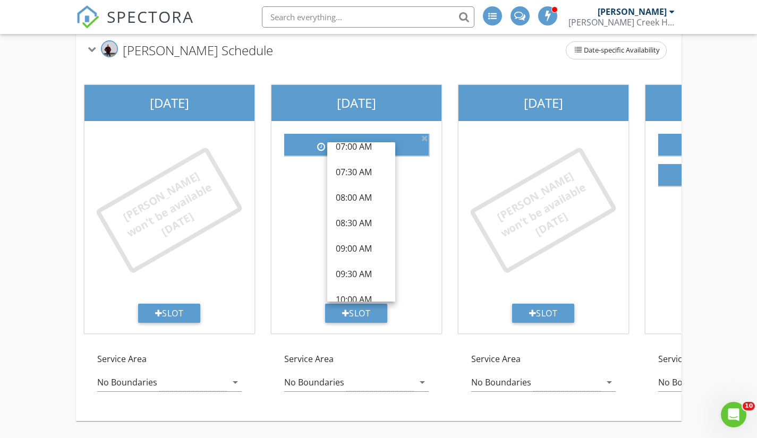
scroll to position [85, 0]
click at [375, 273] on div "10:00 AM" at bounding box center [361, 278] width 51 height 13
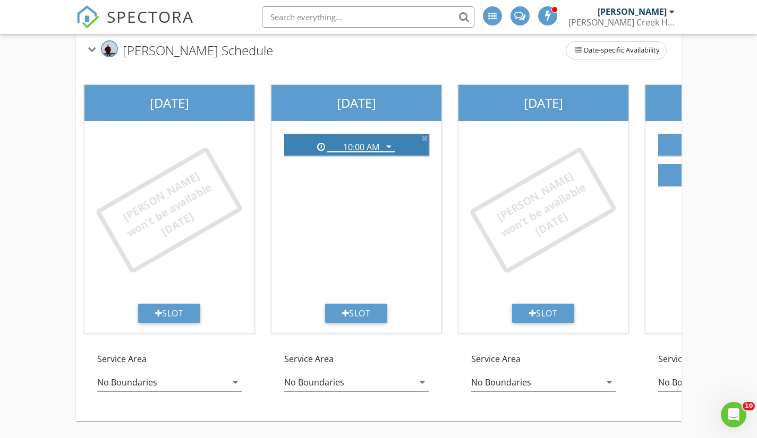
click at [387, 140] on icon "arrow_drop_down" at bounding box center [389, 146] width 13 height 13
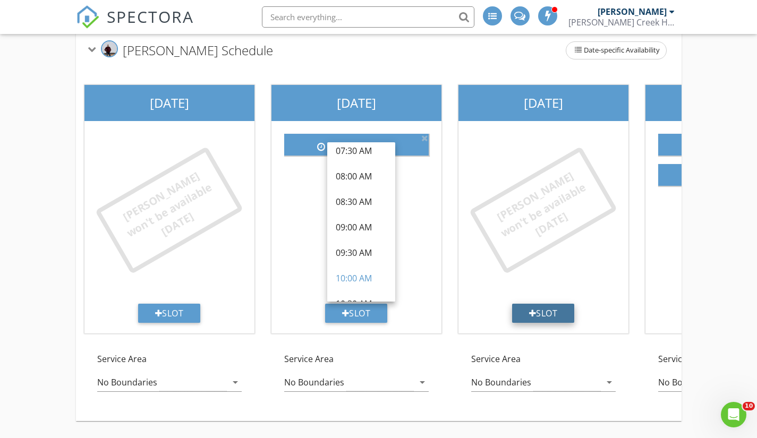
click at [520, 304] on div "Slot" at bounding box center [543, 313] width 63 height 19
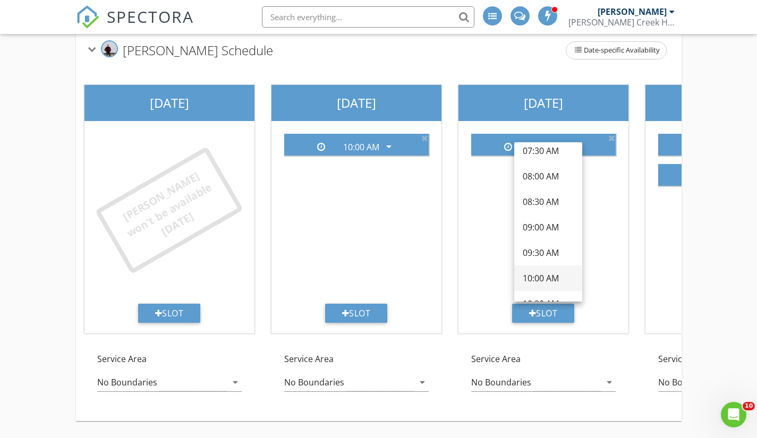
click at [562, 272] on div "10:00 AM" at bounding box center [548, 278] width 51 height 13
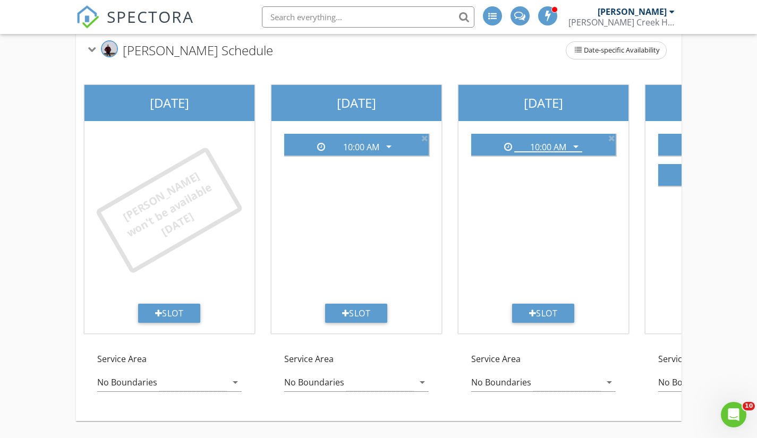
click at [630, 77] on div "Tuesday 10:00 AM arrow_drop_down Slot Service Area No Boundaries arrow_drop_down" at bounding box center [543, 245] width 187 height 336
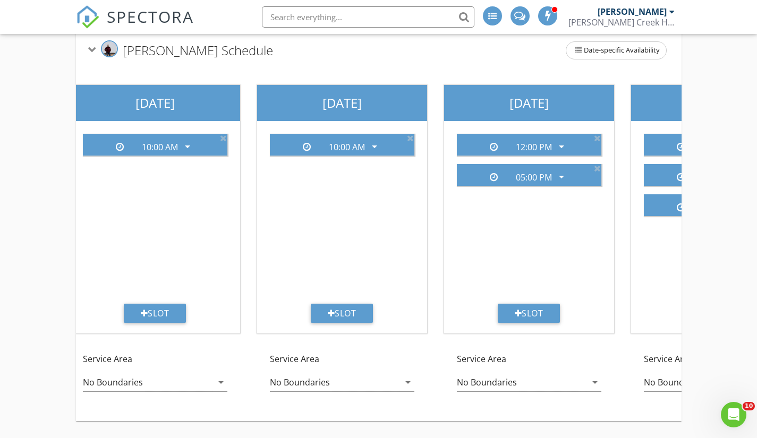
scroll to position [0, 213]
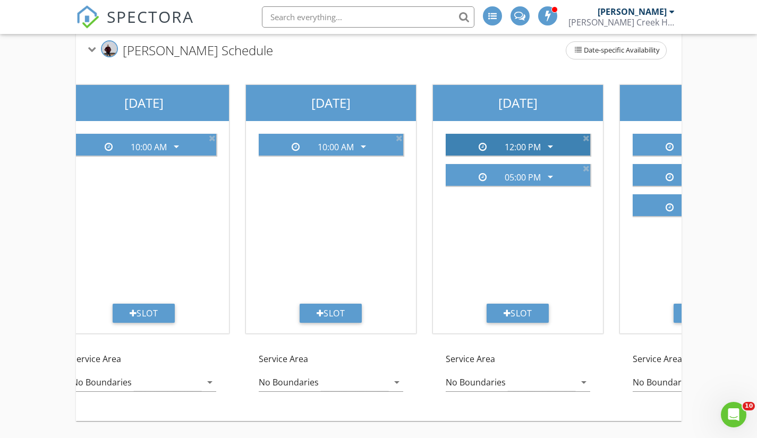
click at [546, 140] on icon "arrow_drop_down" at bounding box center [550, 146] width 13 height 13
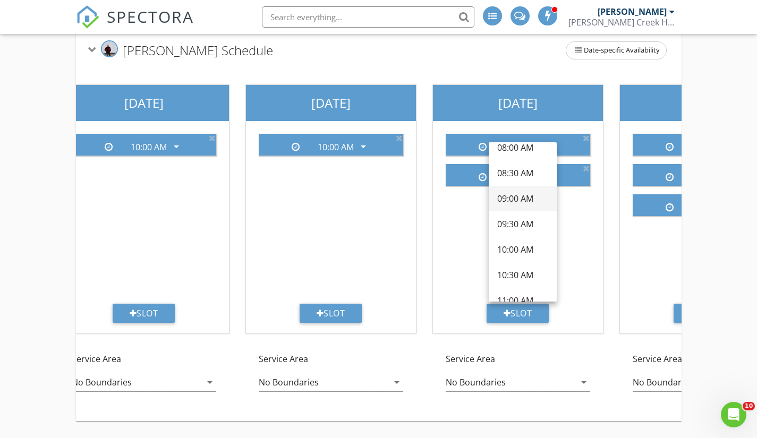
scroll to position [115, 0]
click at [525, 242] on div "10:00 AM" at bounding box center [522, 248] width 51 height 13
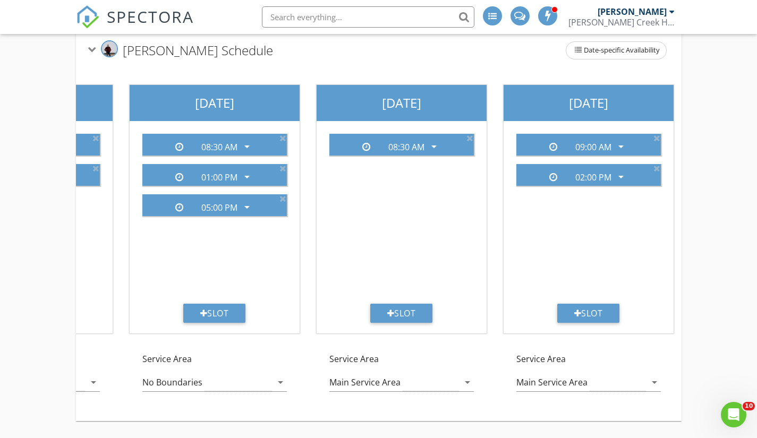
scroll to position [0, 704]
click at [726, 330] on div "Add your inspection start times for each inspector. These will be the only avai…" at bounding box center [378, 185] width 757 height 505
click at [147, 18] on span "SPECTORA" at bounding box center [150, 16] width 87 height 22
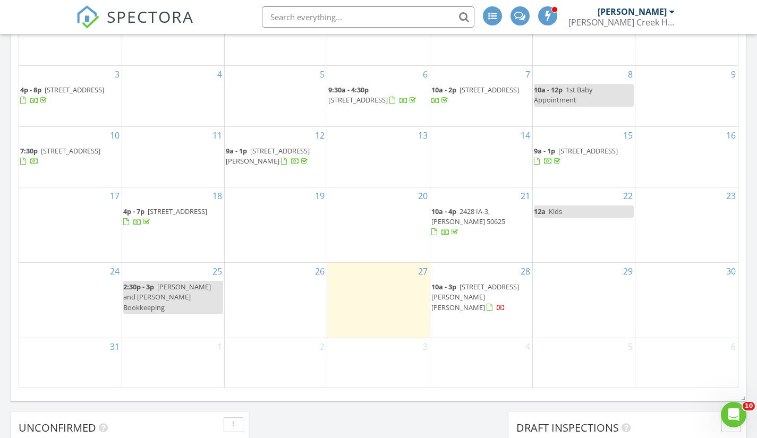
scroll to position [617, 0]
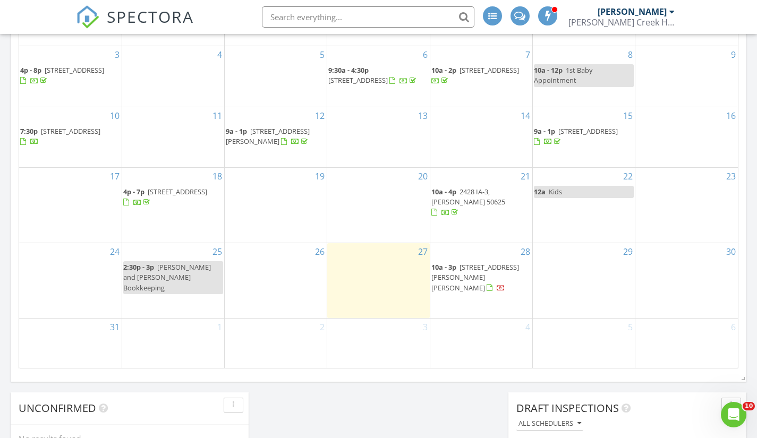
click at [595, 270] on div "29" at bounding box center [584, 280] width 102 height 75
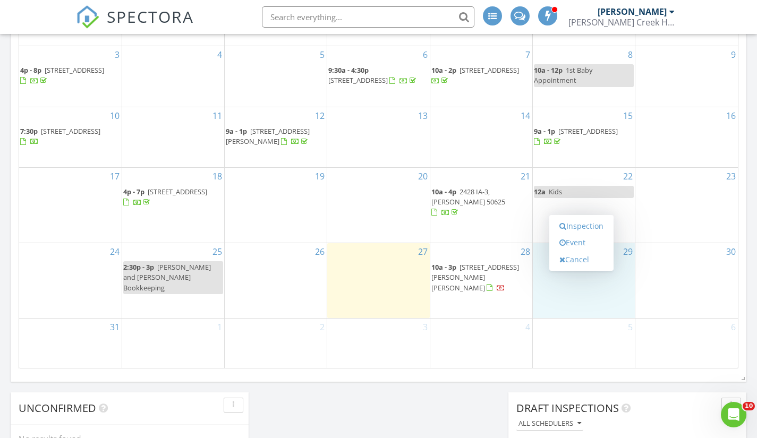
click at [595, 270] on div "Inspection Event Cancel" at bounding box center [582, 243] width 64 height 56
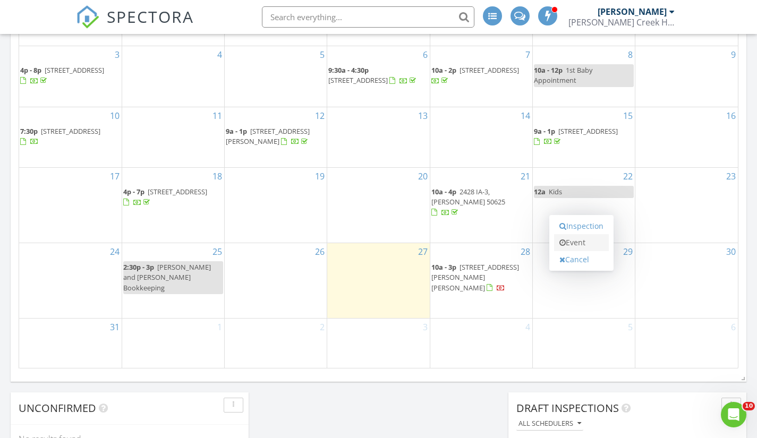
click at [586, 245] on link "Event" at bounding box center [581, 242] width 55 height 17
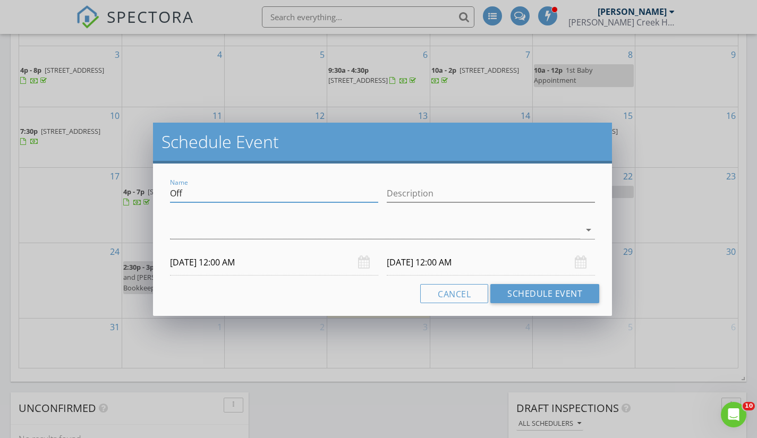
click at [234, 197] on input "Off" at bounding box center [274, 194] width 208 height 18
type input "O"
type input "R"
type input "Thermal Imaging"
click at [399, 194] on input "Description" at bounding box center [491, 194] width 208 height 18
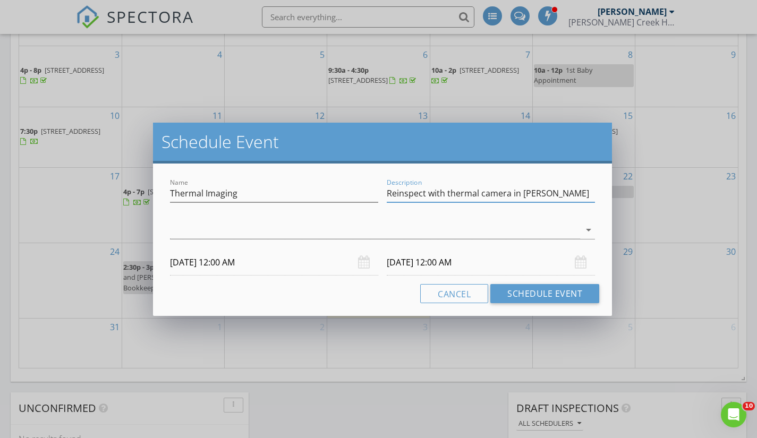
type input "Reinspect with thermal camera in [PERSON_NAME]"
click at [367, 263] on div "[DATE] 12:00 AM" at bounding box center [274, 263] width 208 height 26
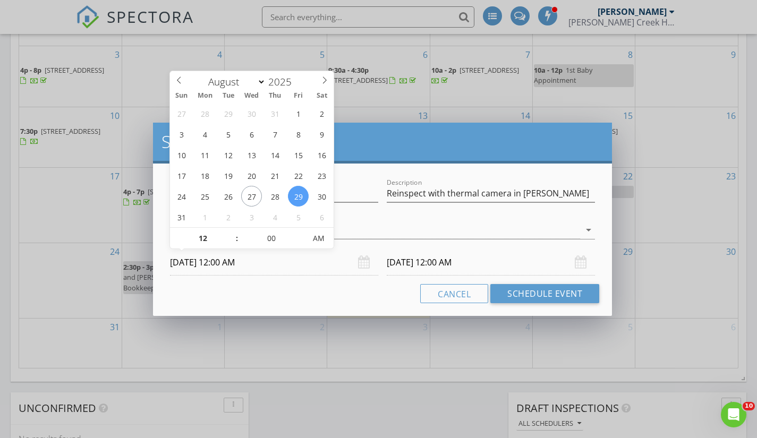
click at [263, 265] on input "[DATE] 12:00 AM" at bounding box center [274, 263] width 208 height 26
type input "11"
type input "[DATE] 11:00 PM"
click at [230, 240] on span at bounding box center [231, 244] width 7 height 11
type input "10"
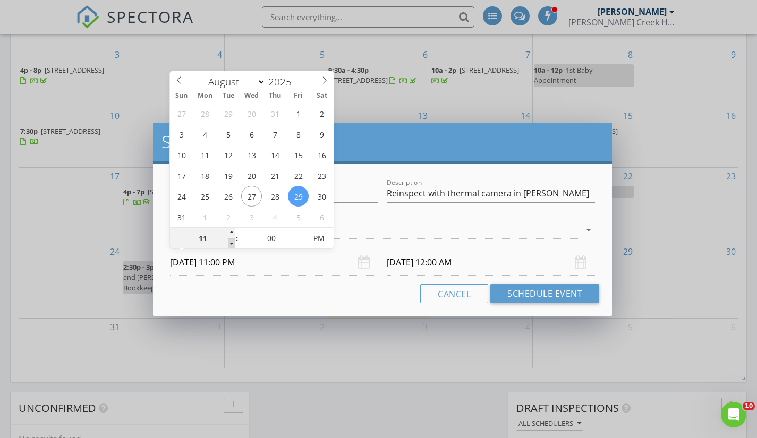
type input "[DATE] 10:00 PM"
click at [230, 240] on span at bounding box center [231, 244] width 7 height 11
type input "09"
type input "[DATE] 9:00 PM"
click at [230, 240] on span at bounding box center [231, 244] width 7 height 11
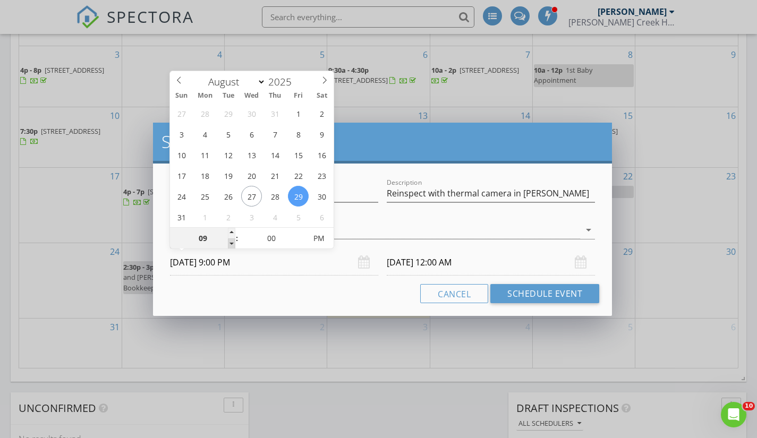
type input "09"
type input "[DATE] 9:00 PM"
click at [470, 261] on input "[DATE] 9:00 PM" at bounding box center [491, 263] width 208 height 26
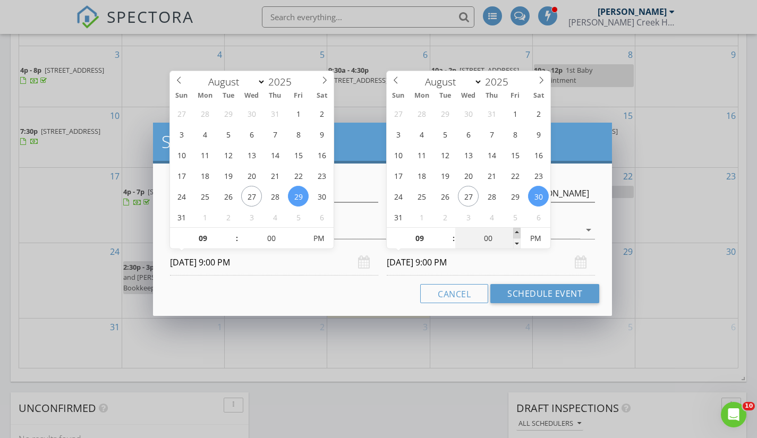
type input "05"
type input "[DATE] 9:05 PM"
click at [515, 231] on span at bounding box center [516, 233] width 7 height 11
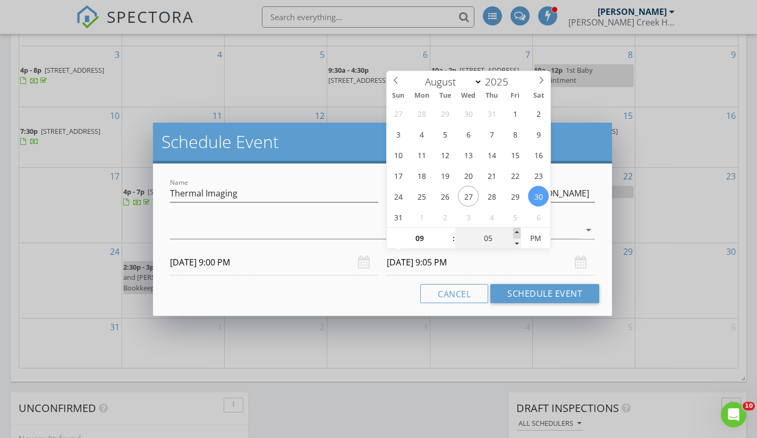
type input "10"
type input "[DATE] 9:10 PM"
click at [515, 231] on span at bounding box center [516, 233] width 7 height 11
type input "05"
type input "[DATE] 9:05 PM"
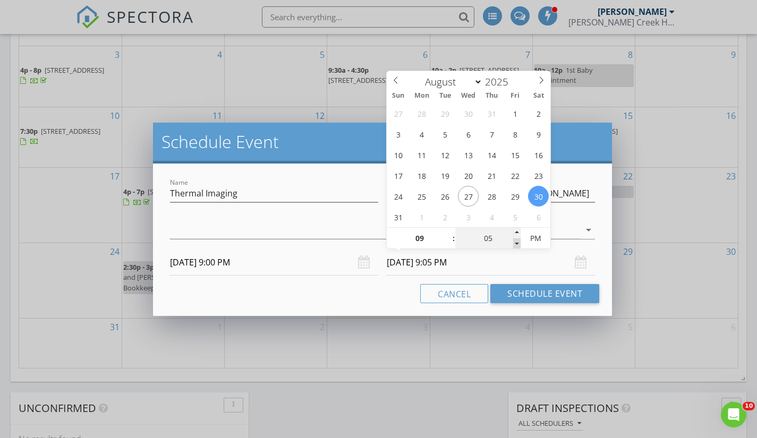
click at [516, 241] on span at bounding box center [516, 244] width 7 height 11
type input "00"
type input "[DATE] 9:00 PM"
click at [516, 241] on span at bounding box center [516, 244] width 7 height 11
type input "10"
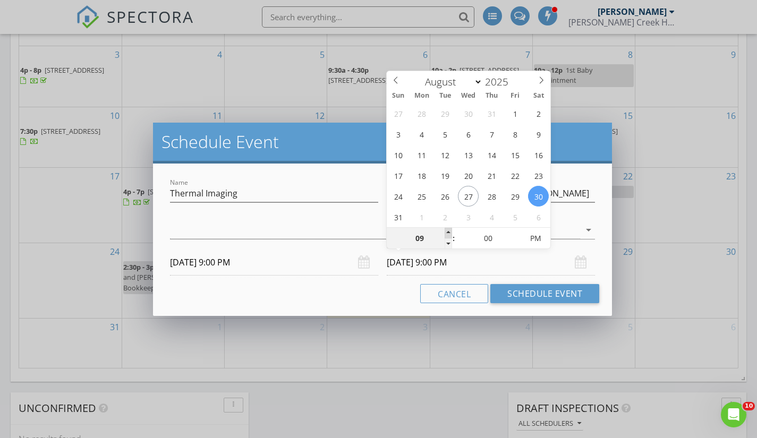
type input "[DATE] 10:00 PM"
click at [450, 232] on span at bounding box center [448, 233] width 7 height 11
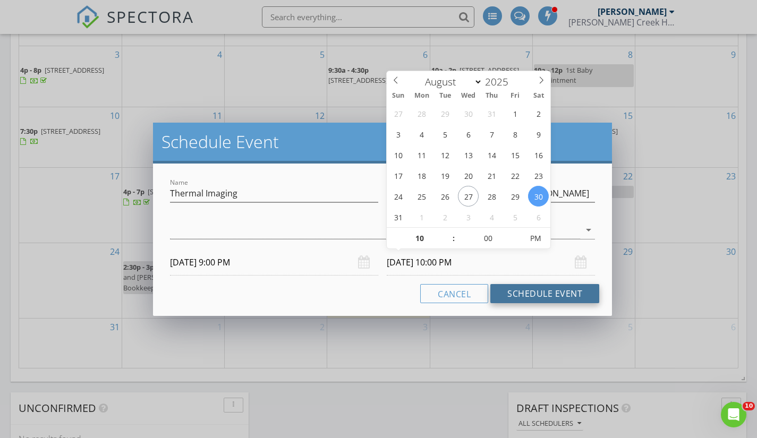
click at [527, 293] on button "Schedule Event" at bounding box center [545, 293] width 109 height 19
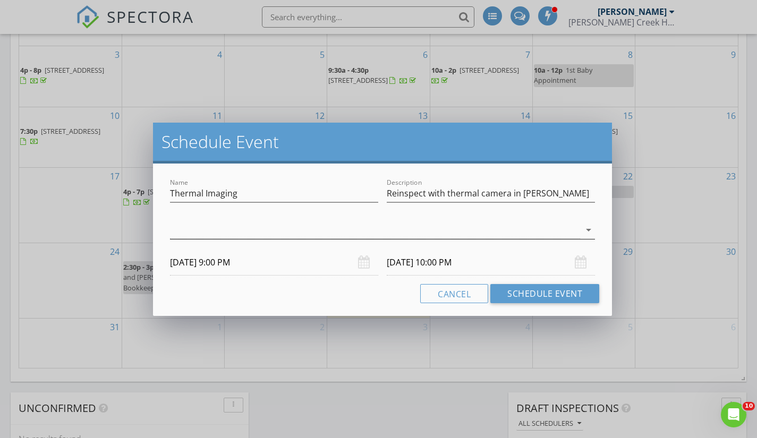
click at [422, 233] on div at bounding box center [375, 231] width 410 height 18
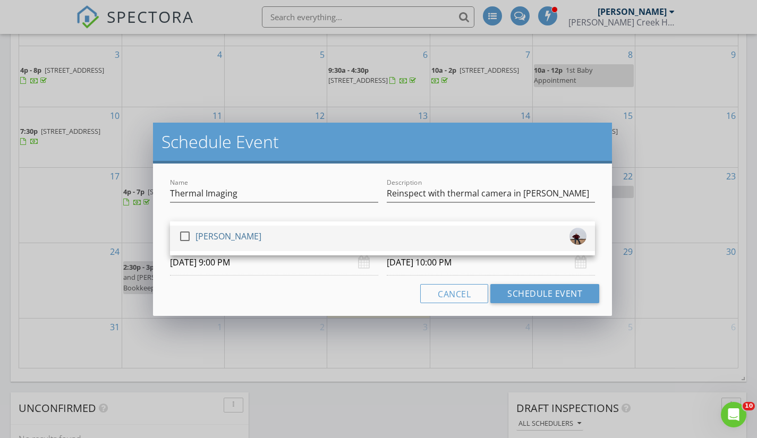
click at [418, 237] on div "check_box_outline_blank [PERSON_NAME]" at bounding box center [383, 238] width 408 height 21
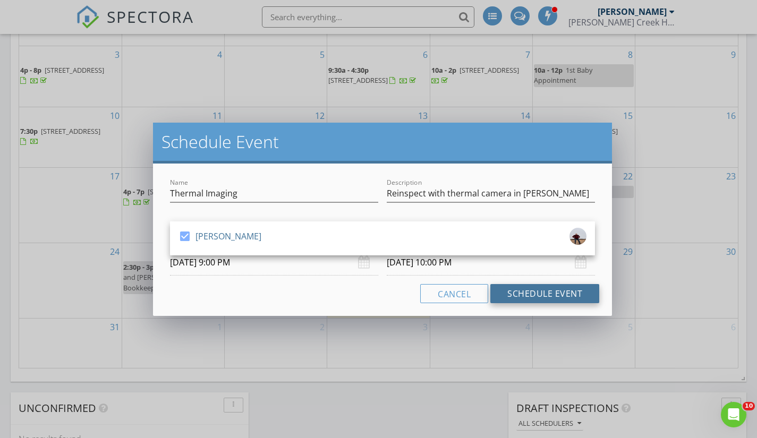
click at [525, 293] on button "Schedule Event" at bounding box center [545, 293] width 109 height 19
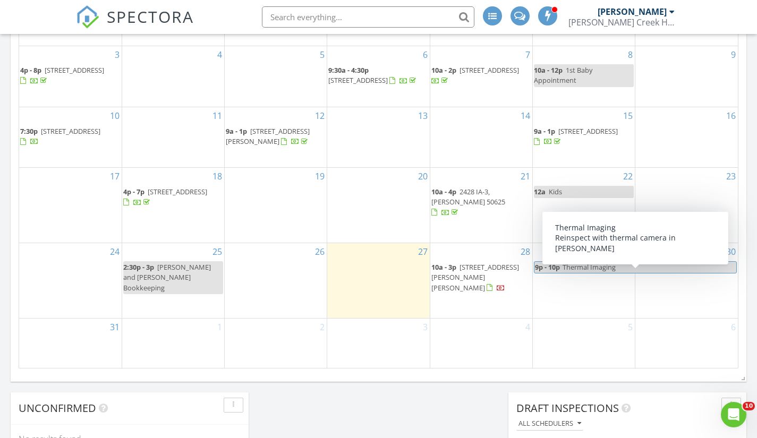
click at [605, 272] on span "Thermal Imaging" at bounding box center [589, 268] width 53 height 10
select select "7"
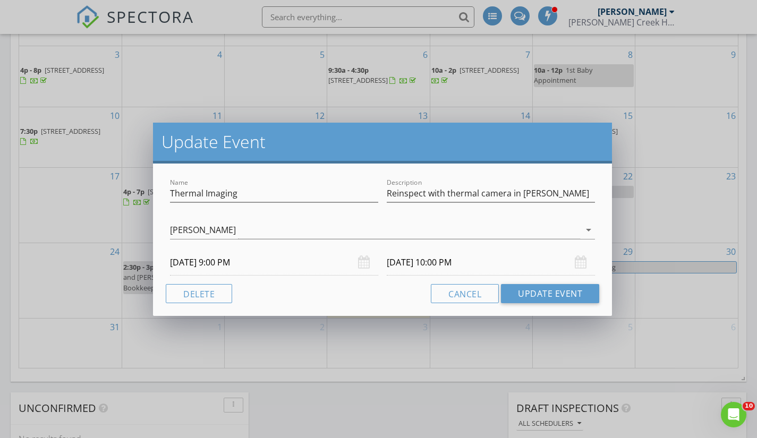
click at [448, 266] on input "[DATE] 10:00 PM" at bounding box center [491, 263] width 208 height 26
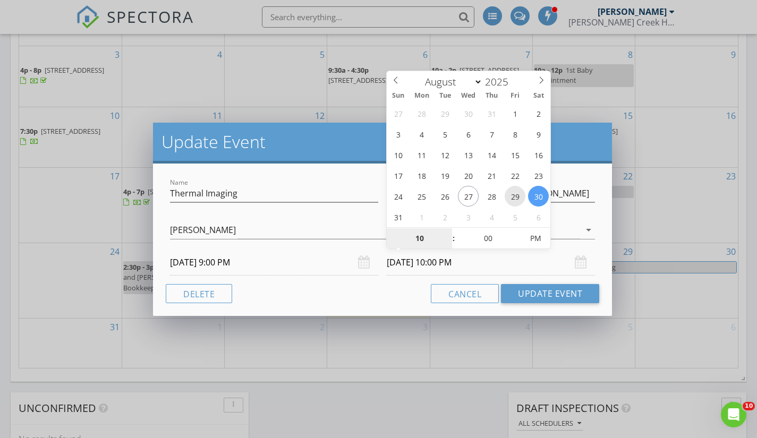
type input "[DATE] 10:00 PM"
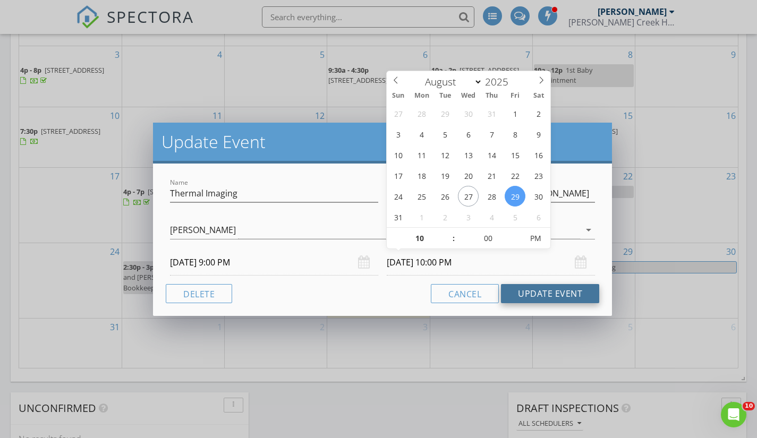
click at [536, 294] on button "Update Event" at bounding box center [550, 293] width 98 height 19
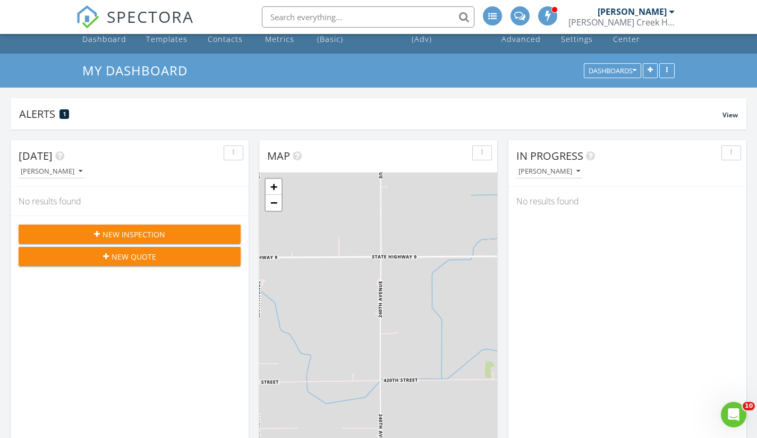
scroll to position [0, 0]
